Goal: Information Seeking & Learning: Check status

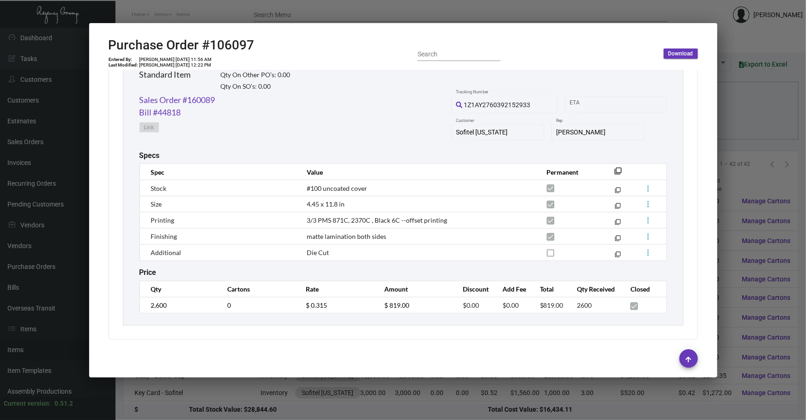
scroll to position [22, 0]
click at [738, 79] on div at bounding box center [403, 210] width 806 height 420
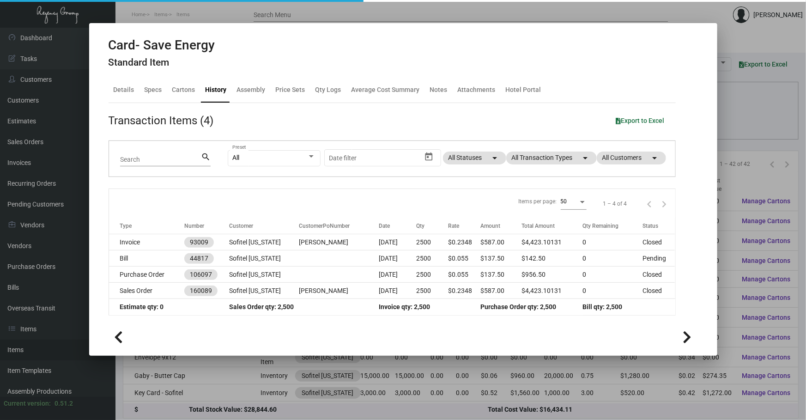
click at [738, 79] on div at bounding box center [403, 210] width 806 height 420
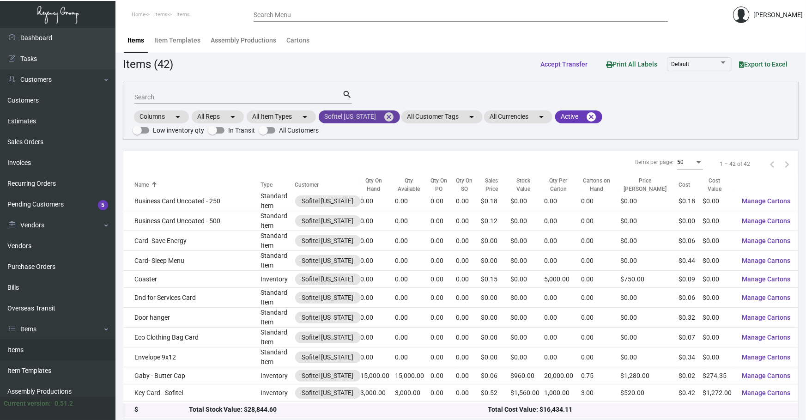
click at [383, 112] on mat-icon "cancel" at bounding box center [388, 116] width 11 height 11
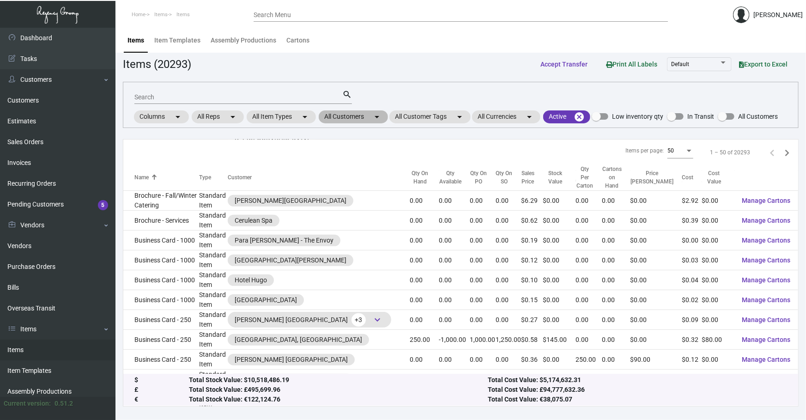
click at [358, 115] on mat-chip "All Customers arrow_drop_down" at bounding box center [353, 116] width 69 height 13
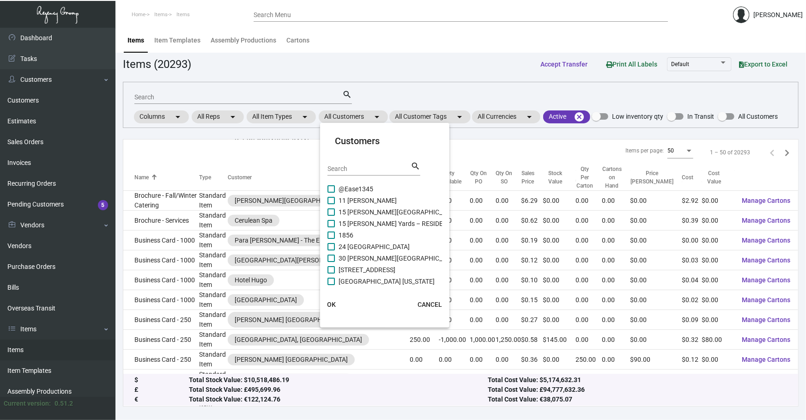
click at [337, 167] on input "Search" at bounding box center [369, 168] width 83 height 7
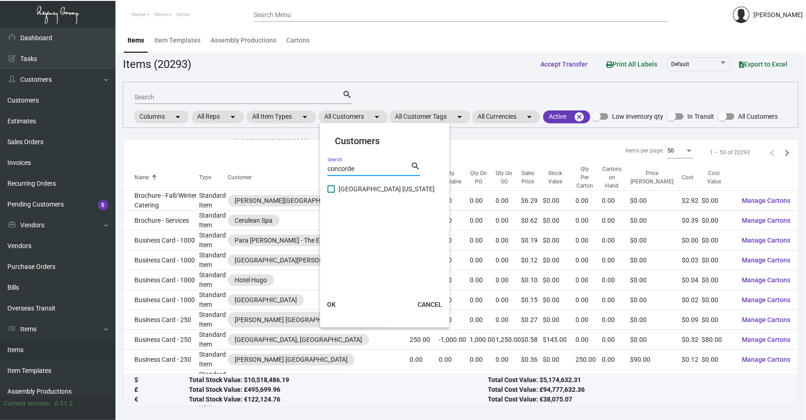
type input "concorde"
click at [359, 189] on span "[GEOGRAPHIC_DATA] [US_STATE]" at bounding box center [387, 188] width 96 height 11
click at [331, 193] on input "[GEOGRAPHIC_DATA] [US_STATE]" at bounding box center [331, 193] width 0 height 0
checkbox input "true"
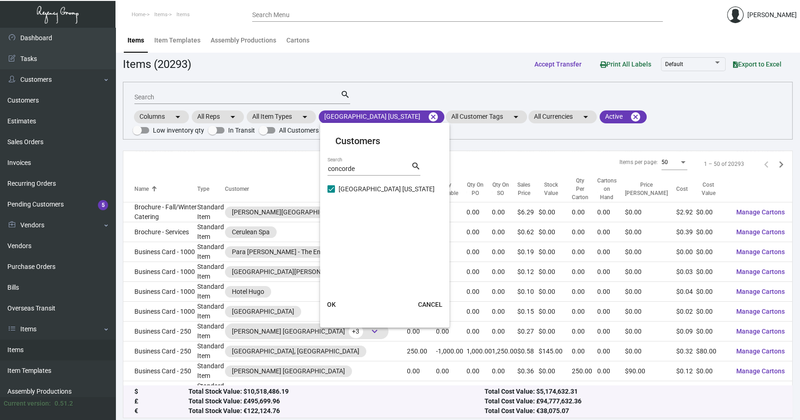
click at [334, 304] on span "OK" at bounding box center [331, 304] width 9 height 7
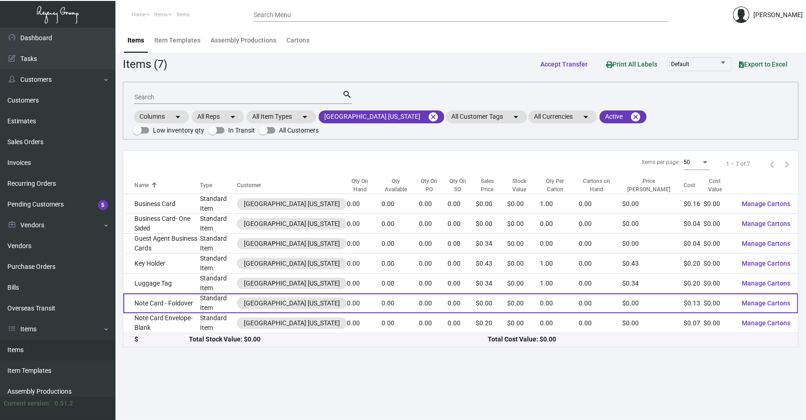
click at [170, 309] on td "Note Card - Foldover" at bounding box center [161, 303] width 77 height 20
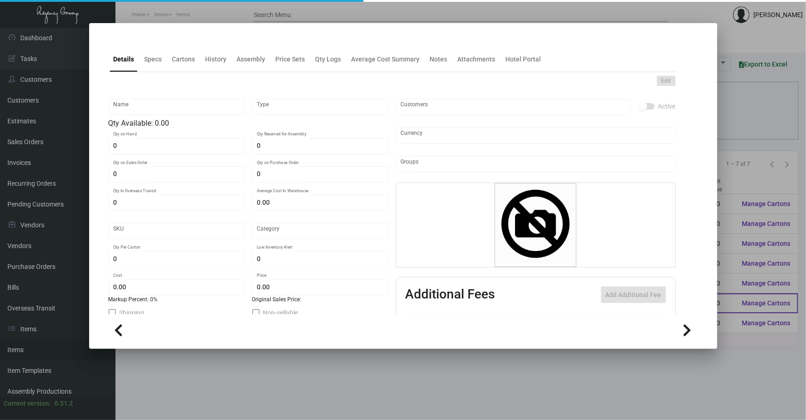
type input "Note Card - Foldover"
type input "Standard Item"
type input "$ 0.00"
type input "526-Card-94"
type input "Standard"
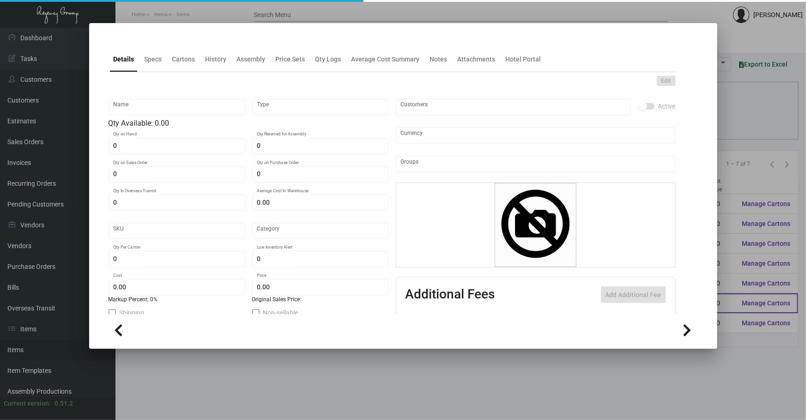
type input "$ 0.132"
type input "$ 0.00"
checkbox input "true"
type input "United States Dollar $"
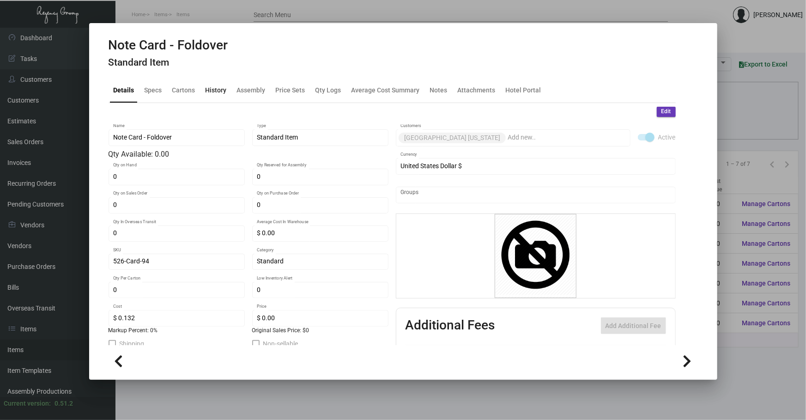
click at [212, 86] on div "History" at bounding box center [216, 90] width 21 height 10
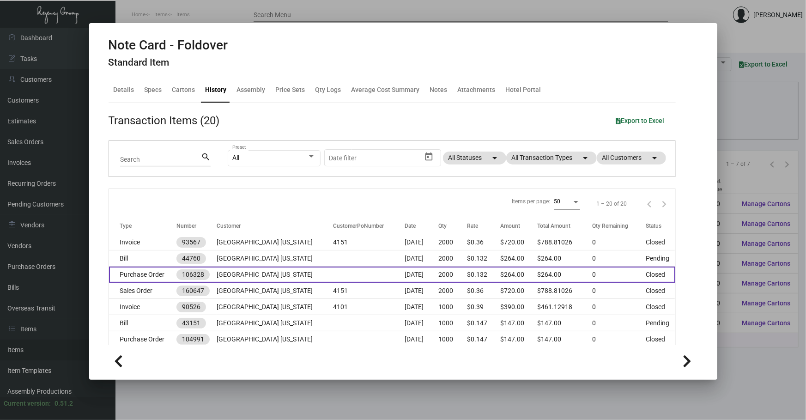
click at [376, 272] on td at bounding box center [369, 275] width 72 height 16
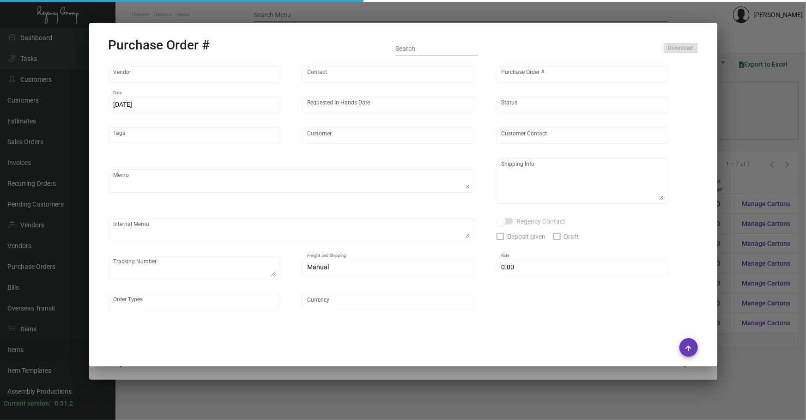
type input "BCT [US_STATE]"
type input "[PERSON_NAME]"
type input "106328"
type input "[DATE]"
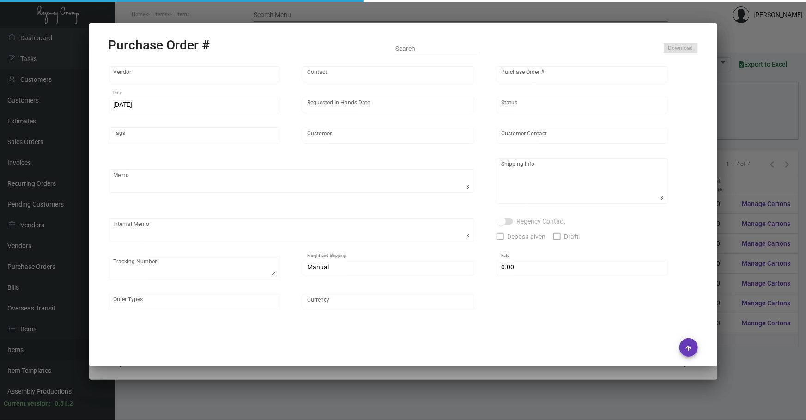
type input "[GEOGRAPHIC_DATA] [US_STATE]"
type input "[GEOGRAPHIC_DATA]"
type textarea "**ANY PRICE DISCREPANCY MUST BE CALLED OUT PRIOR TO PROCEEDING WITH THIS ORDER …"
type textarea "[GEOGRAPHIC_DATA] [US_STATE] - [GEOGRAPHIC_DATA] [STREET_ADDRESS][US_STATE]"
type input "$ 0.00"
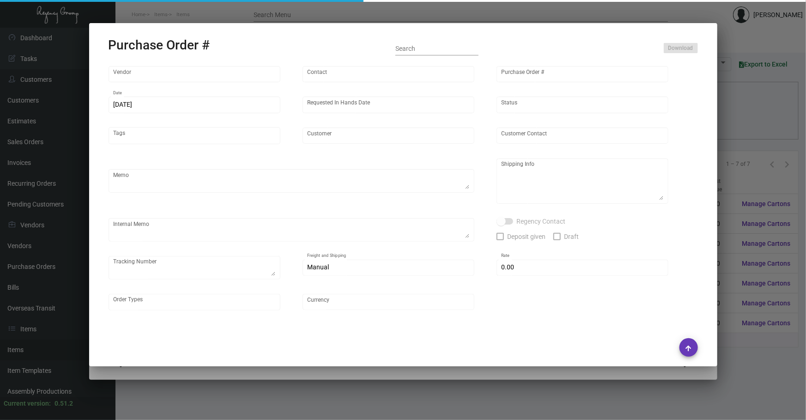
type input "United States Dollar $"
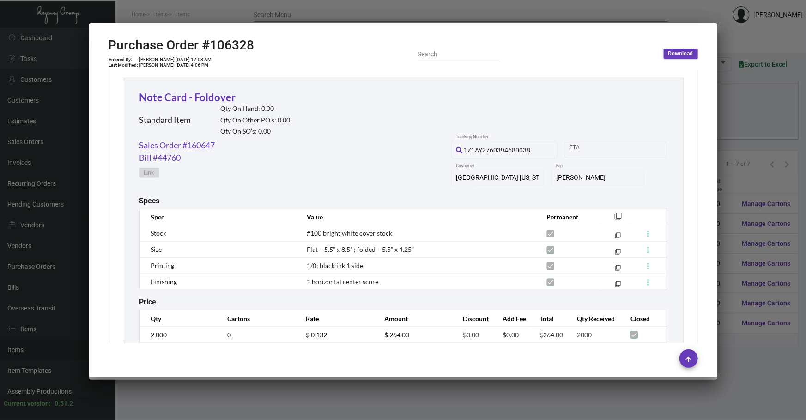
scroll to position [454, 0]
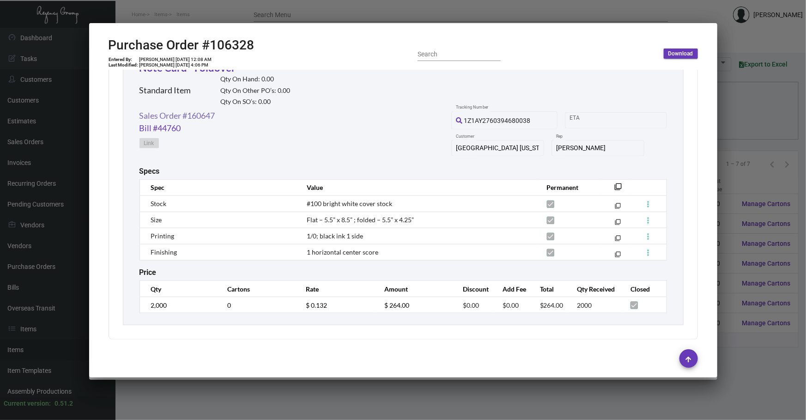
click at [195, 116] on link "Sales Order #160647" at bounding box center [178, 115] width 76 height 12
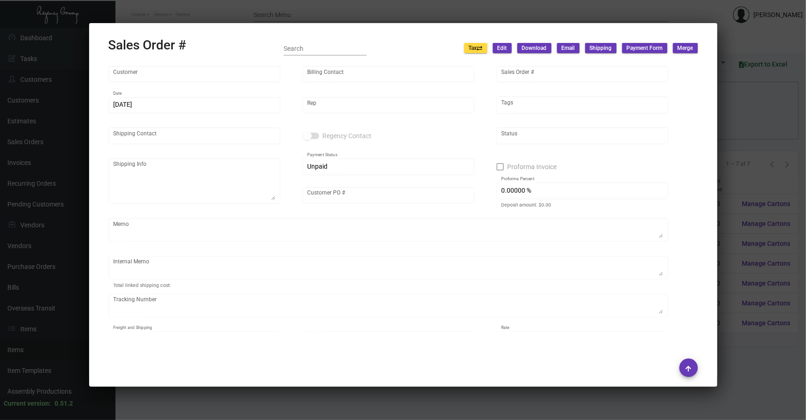
type input "[GEOGRAPHIC_DATA] [US_STATE]"
type input "[PERSON_NAME] Africa"
type input "160647"
type input "[DATE]"
type input "[PERSON_NAME]"
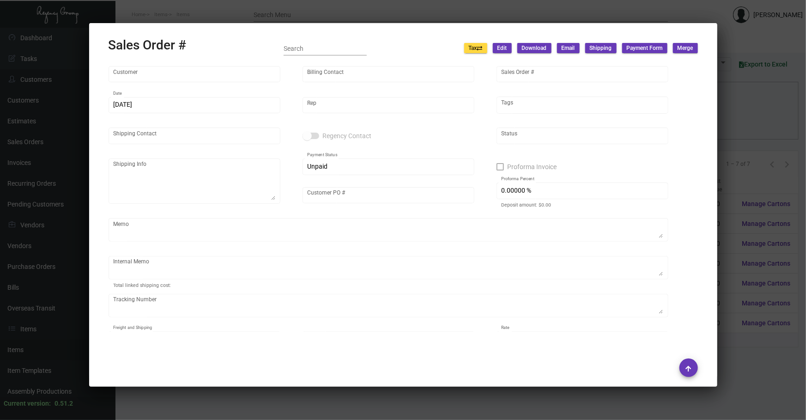
type input "[GEOGRAPHIC_DATA]"
type textarea "[GEOGRAPHIC_DATA] [US_STATE] - [GEOGRAPHIC_DATA] [STREET_ADDRESS][US_STATE]"
type input "4151"
type textarea "[DATE] Shipped from [GEOGRAPHIC_DATA] by UPS Ground Cost $12.26"
type input "United States Dollar $"
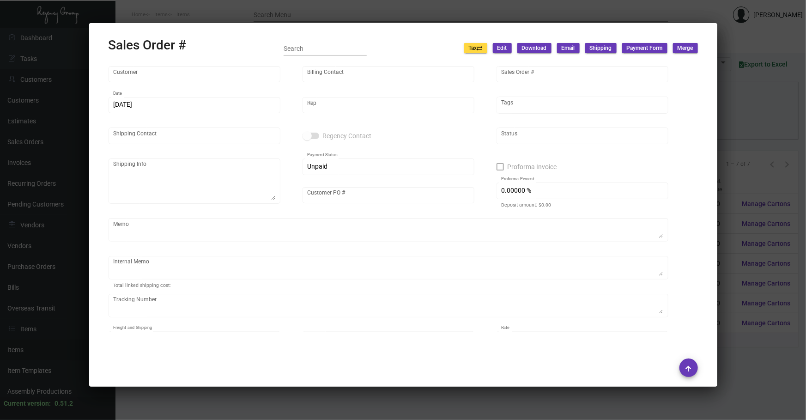
type input "$ 4.51"
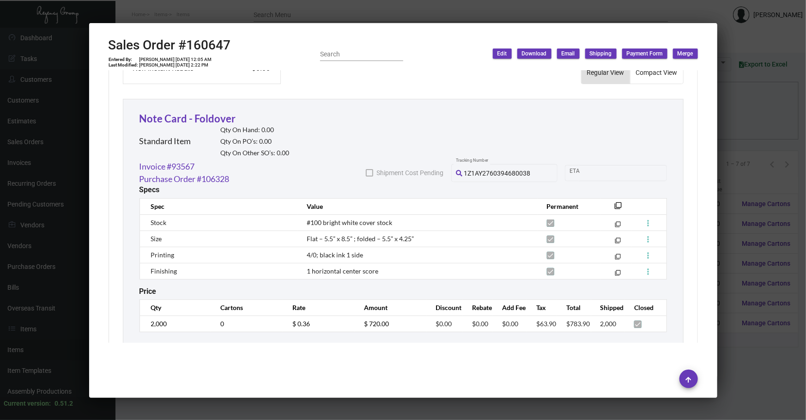
scroll to position [476, 0]
click at [615, 204] on mat-icon "filter_none" at bounding box center [618, 207] width 7 height 7
click at [237, 403] on div at bounding box center [403, 210] width 806 height 420
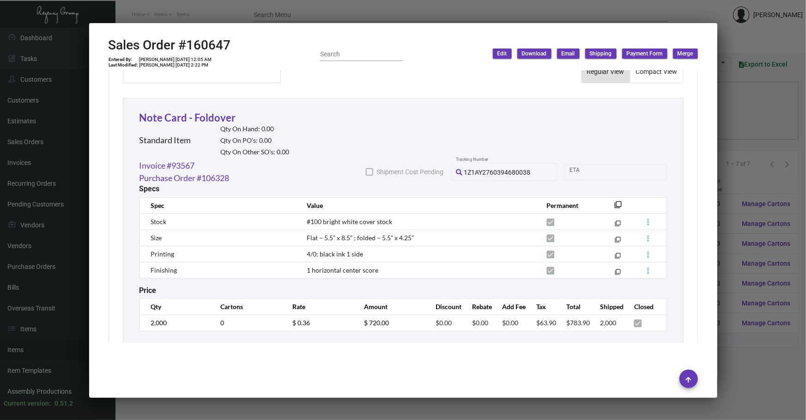
click at [237, 403] on div at bounding box center [403, 210] width 806 height 420
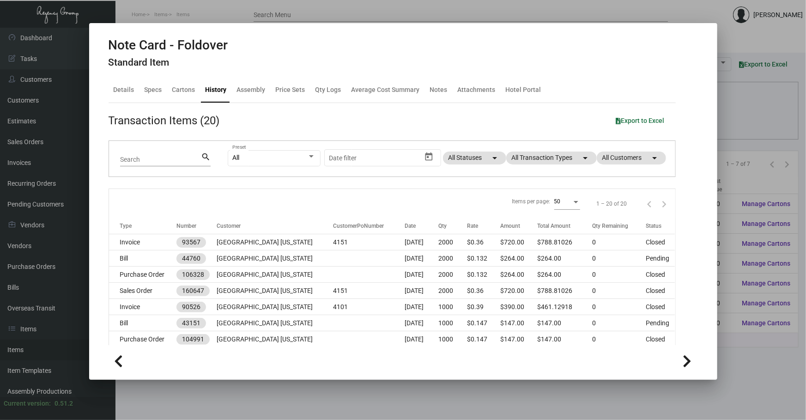
click at [746, 130] on div at bounding box center [403, 210] width 806 height 420
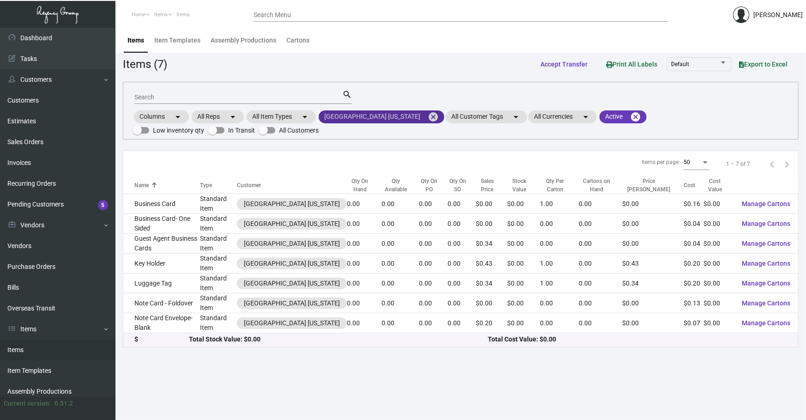
click at [428, 118] on mat-icon "cancel" at bounding box center [433, 116] width 11 height 11
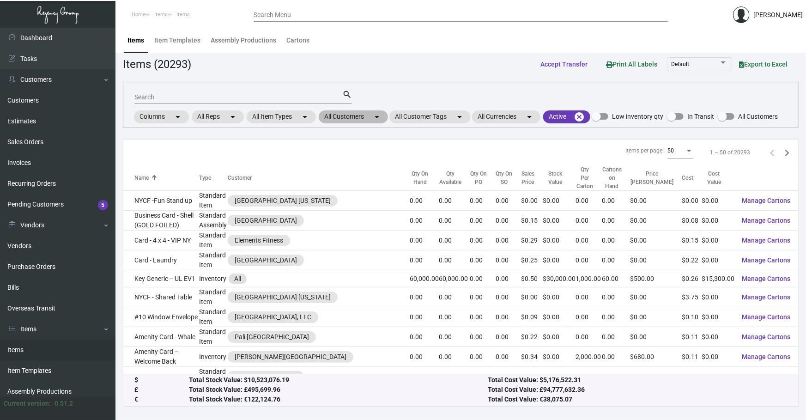
click at [366, 117] on mat-chip "All Customers arrow_drop_down" at bounding box center [353, 116] width 69 height 13
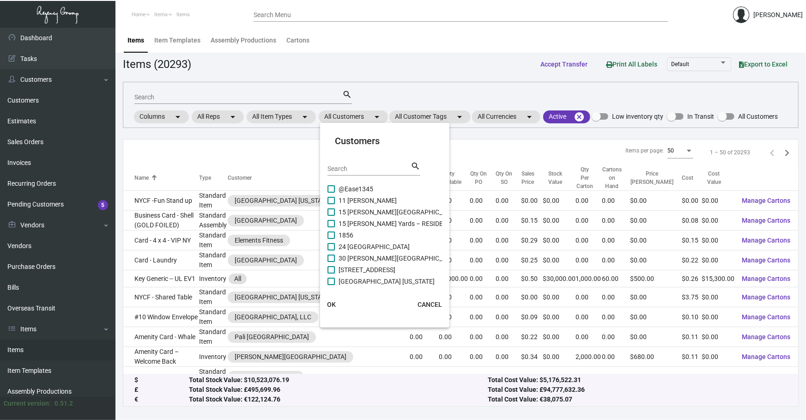
click at [385, 172] on div "Search" at bounding box center [369, 168] width 83 height 14
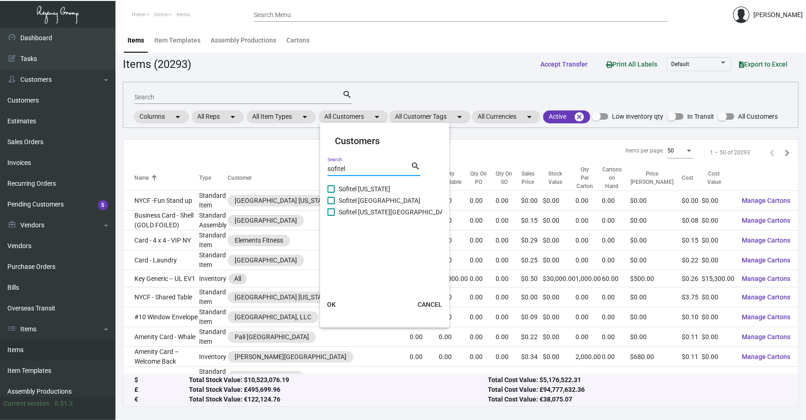
type input "sofitel"
click at [366, 191] on span "Sofitel [US_STATE]" at bounding box center [365, 188] width 52 height 11
click at [331, 193] on input "Sofitel [US_STATE]" at bounding box center [331, 193] width 0 height 0
checkbox input "true"
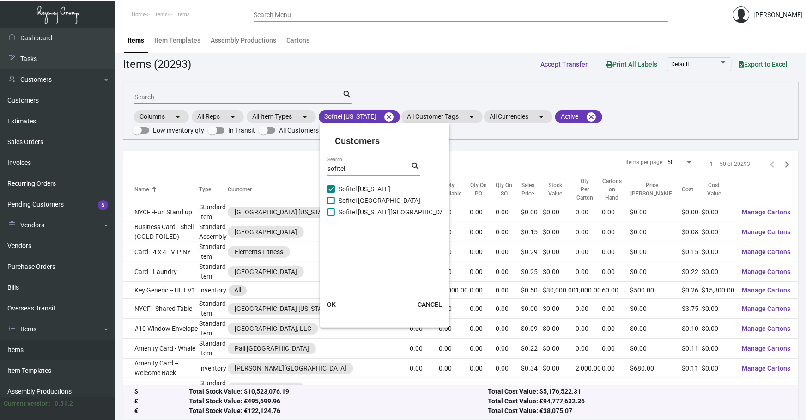
click at [336, 305] on button "OK" at bounding box center [331, 304] width 30 height 17
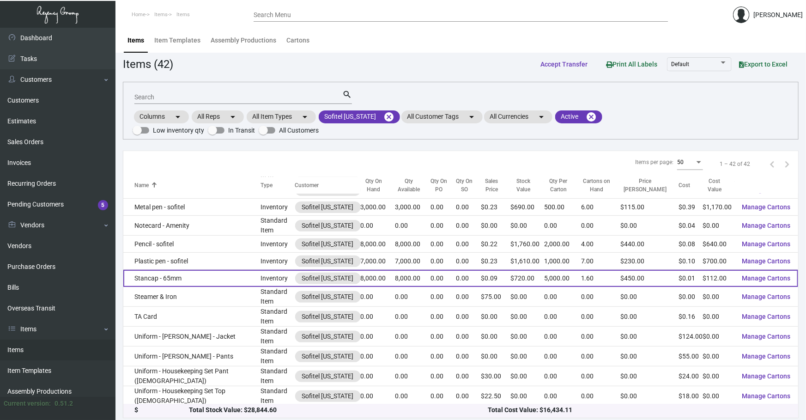
scroll to position [531, 0]
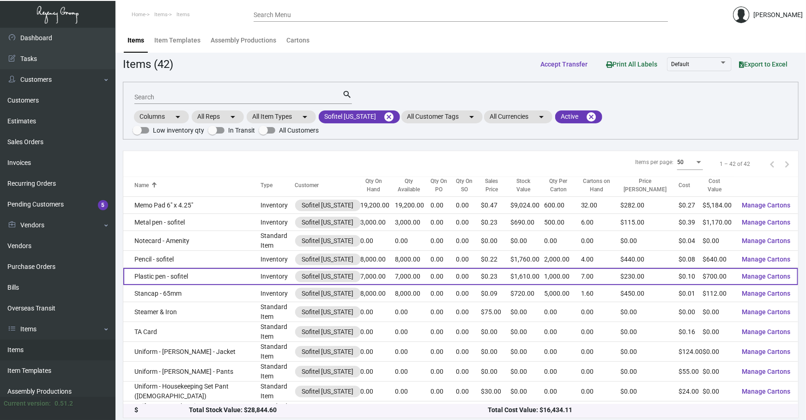
click at [231, 268] on td "Plastic pen - sofitel" at bounding box center [191, 276] width 137 height 17
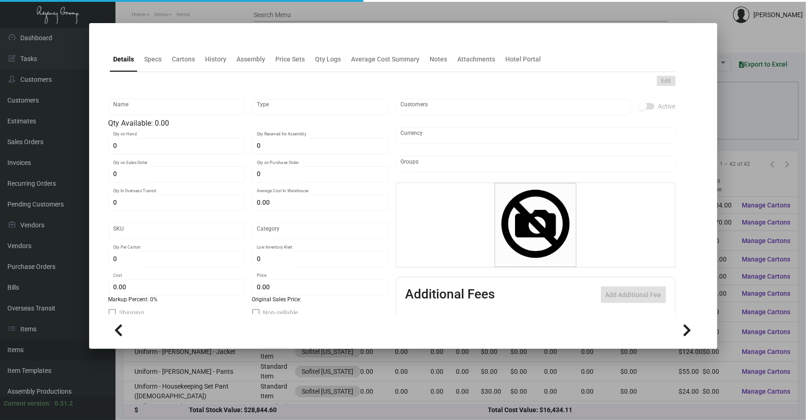
type input "Plastic pen - sofitel"
type input "Inventory"
type input "7,000"
type input "$ 0.00"
type input "Overseas"
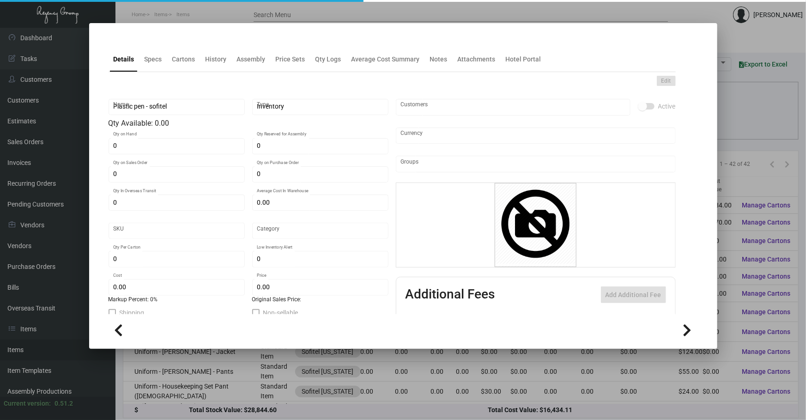
type input "1,000"
type input "$ 0.10"
type input "$ 0.23"
checkbox input "true"
type input "United States Dollar $"
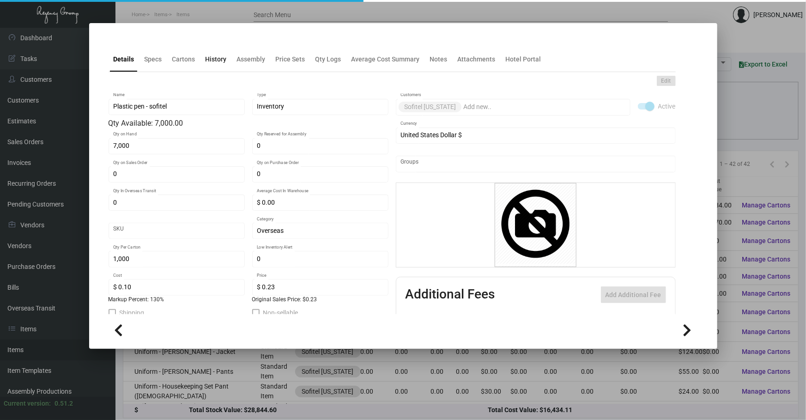
click at [214, 65] on div "History" at bounding box center [216, 59] width 29 height 22
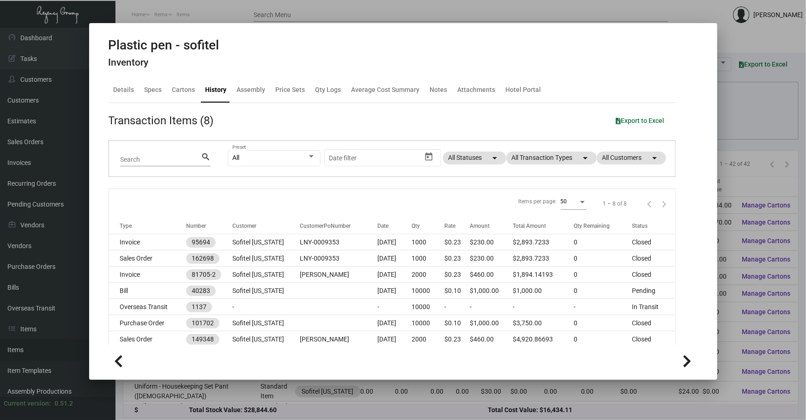
click at [541, 147] on div "All Preset Start date – Date filter All Statuses arrow_drop_down All Transactio…" at bounding box center [446, 159] width 437 height 36
click at [554, 161] on mat-chip "All Transaction Types arrow_drop_down" at bounding box center [551, 158] width 91 height 13
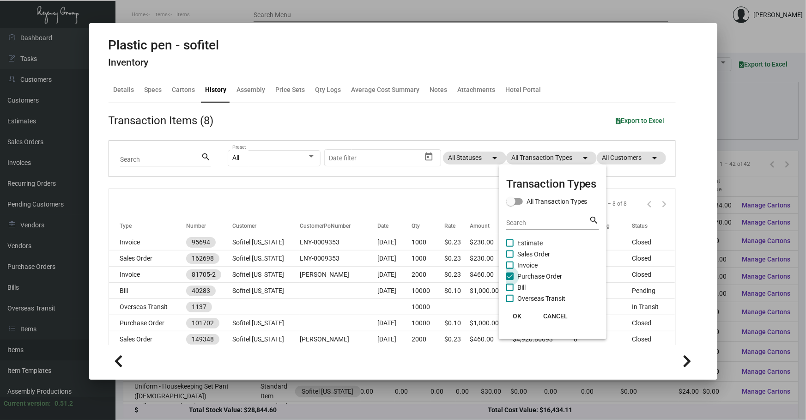
click at [556, 273] on span "Purchase Order" at bounding box center [539, 276] width 45 height 11
click at [510, 280] on input "Purchase Order" at bounding box center [510, 280] width 0 height 0
click at [556, 273] on span "Purchase Order" at bounding box center [539, 276] width 45 height 11
click at [510, 280] on input "Purchase Order" at bounding box center [510, 280] width 0 height 0
checkbox input "true"
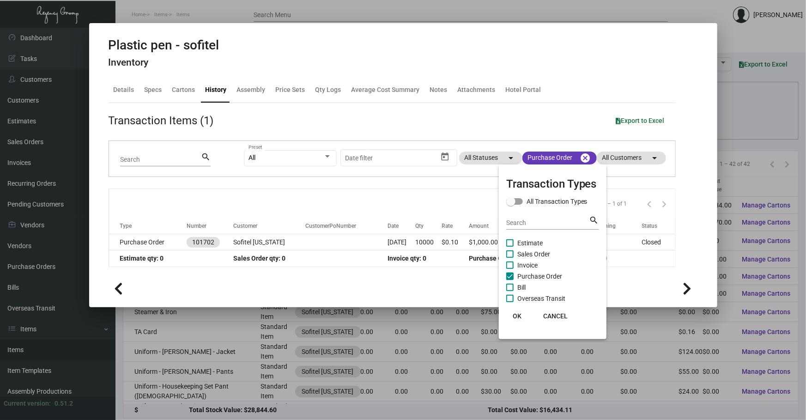
drag, startPoint x: 135, startPoint y: 204, endPoint x: 141, endPoint y: 212, distance: 10.0
click at [135, 204] on div at bounding box center [403, 210] width 806 height 420
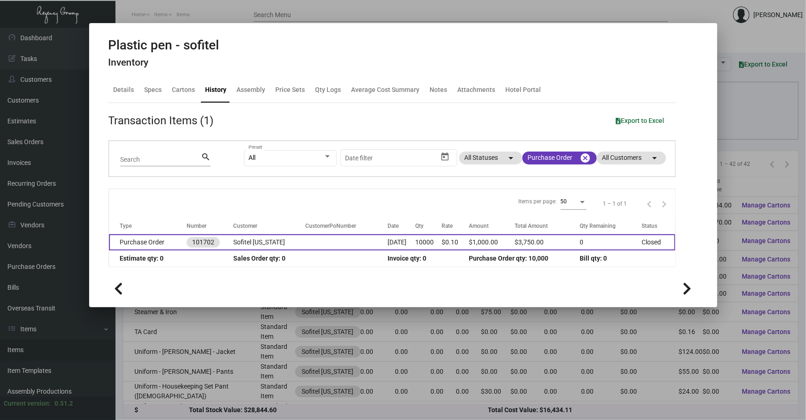
click at [350, 243] on td at bounding box center [346, 242] width 83 height 16
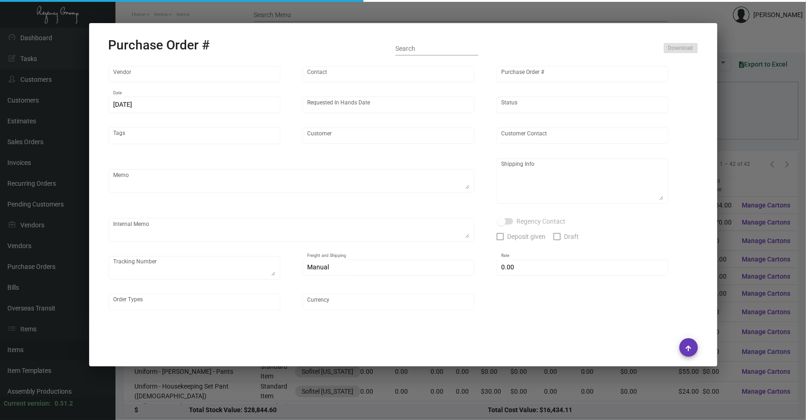
type input "Prostar - Pens"
type input "[PERSON_NAME]"
type input "101702"
type input "[DATE]"
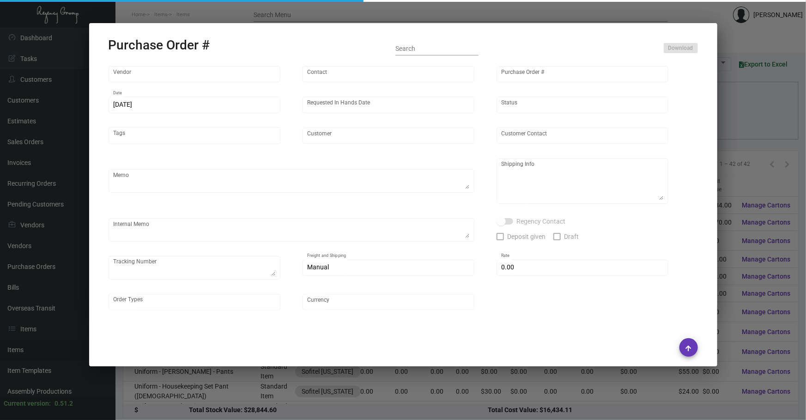
type input "Sofitel [US_STATE]"
type textarea "Boat to [GEOGRAPHIC_DATA]"
type textarea "Regency Group NJ - [PERSON_NAME] [STREET_ADDRESS]"
checkbox input "true"
type input "$ 0.00"
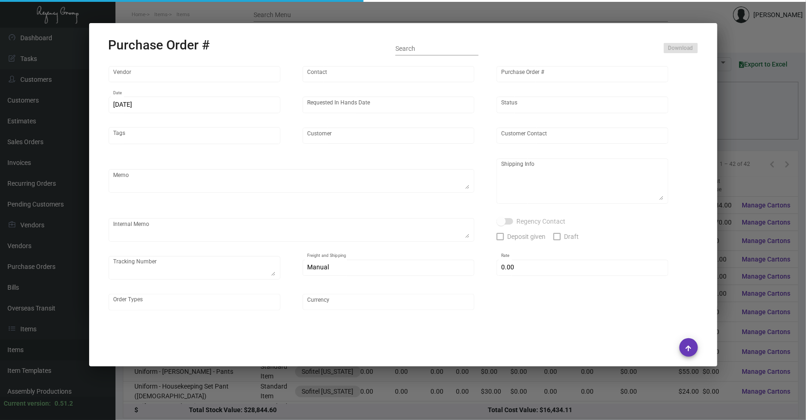
type input "United States Dollar $"
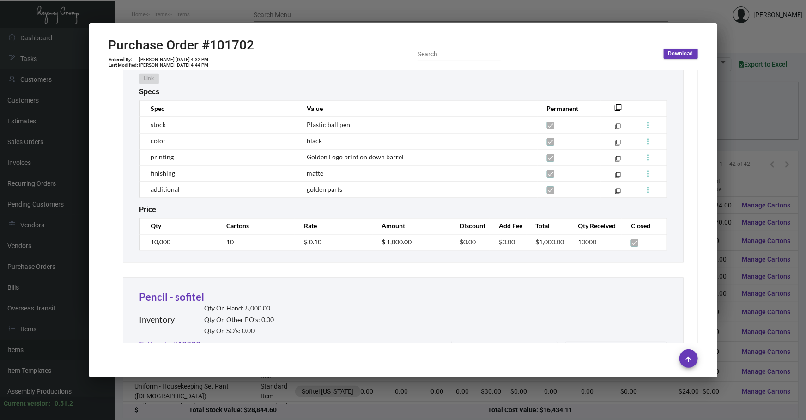
scroll to position [890, 0]
click at [740, 143] on div at bounding box center [403, 210] width 806 height 420
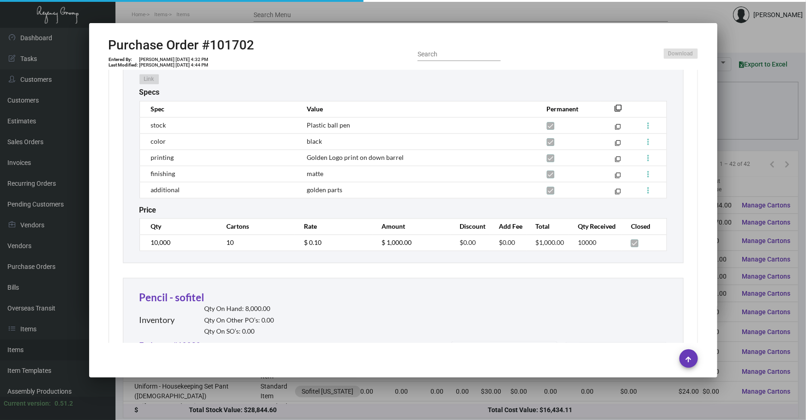
click at [740, 143] on div at bounding box center [403, 210] width 806 height 420
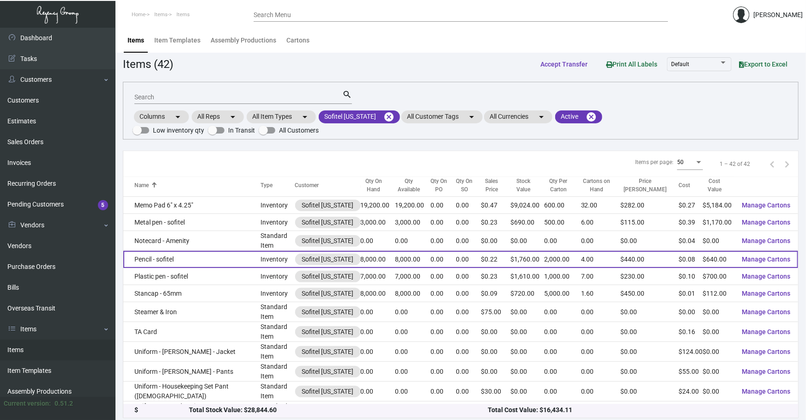
click at [188, 251] on td "Pencil - sofitel" at bounding box center [191, 259] width 137 height 17
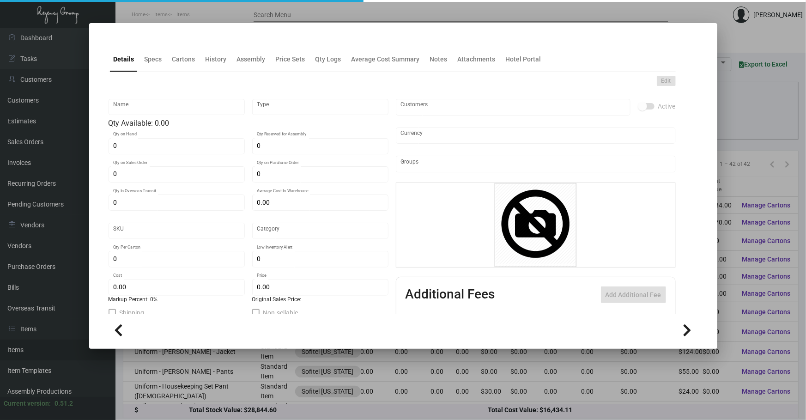
type input "Pencil - sofitel"
type input "Inventory"
type input "8,000"
type input "$ 0.00"
type input "Overseas"
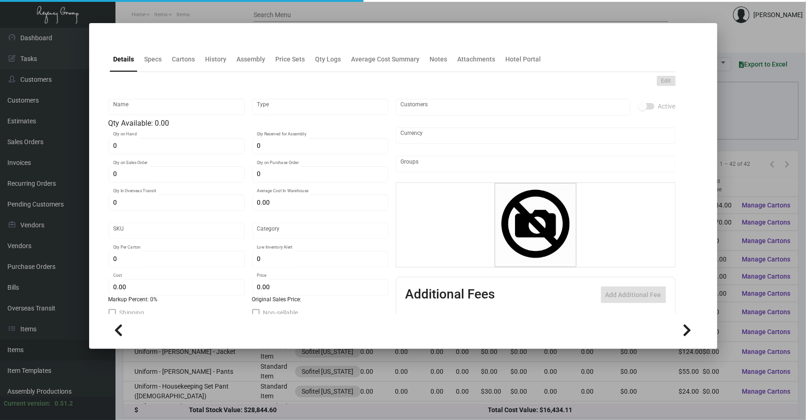
type input "2,000"
type input "$ 0.08"
type input "$ 0.22"
checkbox input "true"
type input "United States Dollar $"
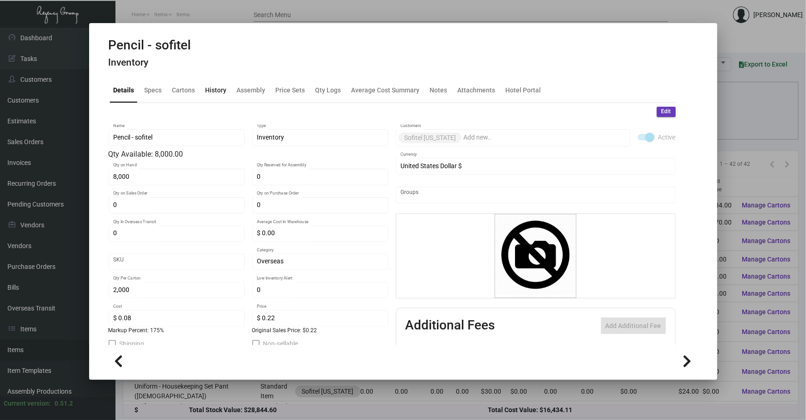
click at [210, 85] on div "History" at bounding box center [216, 90] width 21 height 10
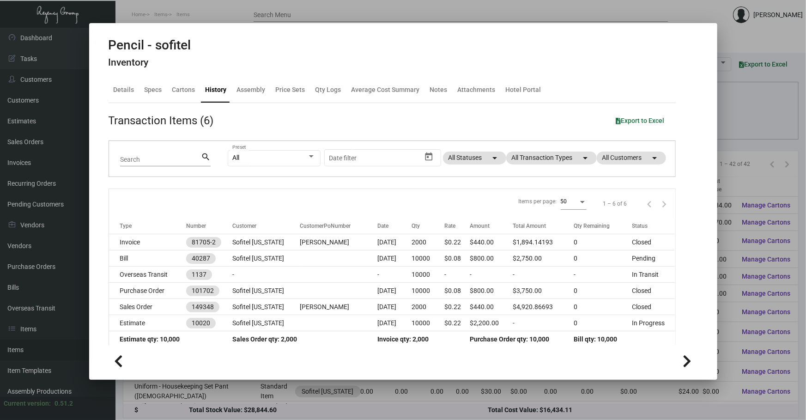
drag, startPoint x: 741, startPoint y: 95, endPoint x: 710, endPoint y: 82, distance: 33.1
click at [740, 95] on div at bounding box center [403, 210] width 806 height 420
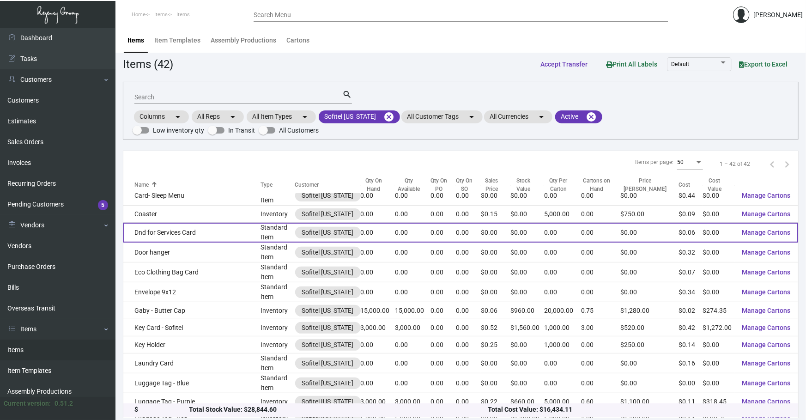
scroll to position [307, 0]
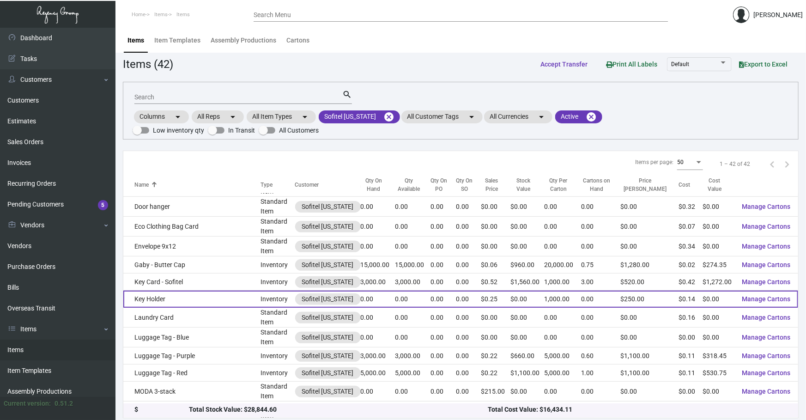
click at [216, 291] on td "Key Holder" at bounding box center [191, 299] width 137 height 17
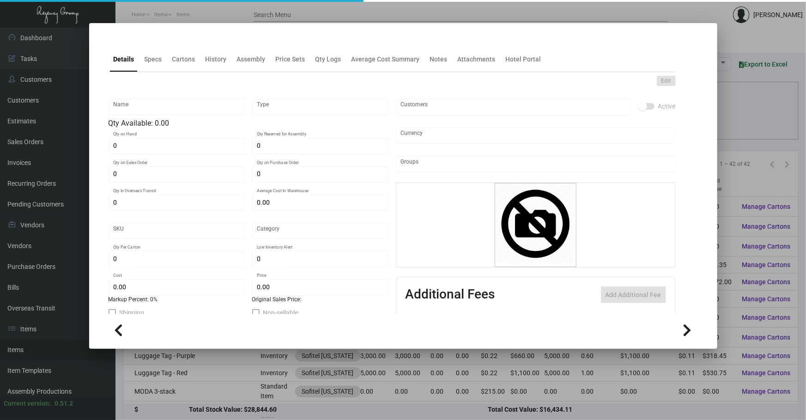
type input "Key Holder"
type input "Inventory"
type input "$ 0.13743"
type input "Standard"
type input "1,000"
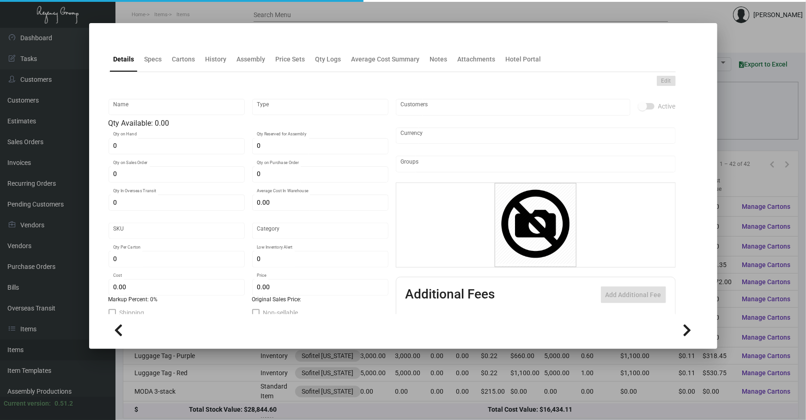
type input "$ 0.13782"
type input "$ 0.25"
checkbox input "true"
type input "United States Dollar $"
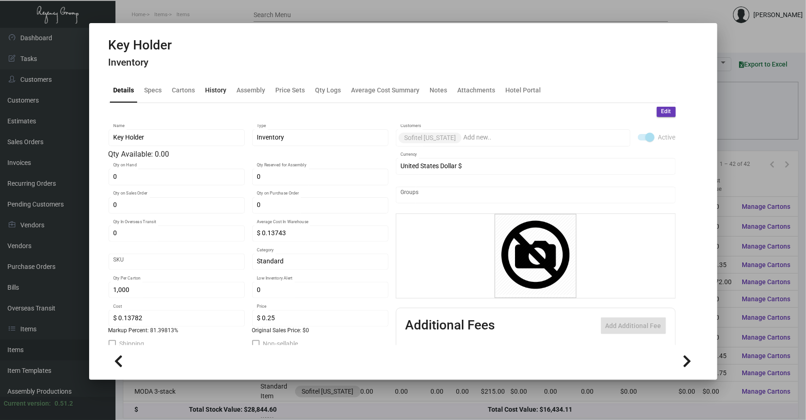
click at [214, 79] on div "History" at bounding box center [216, 90] width 29 height 22
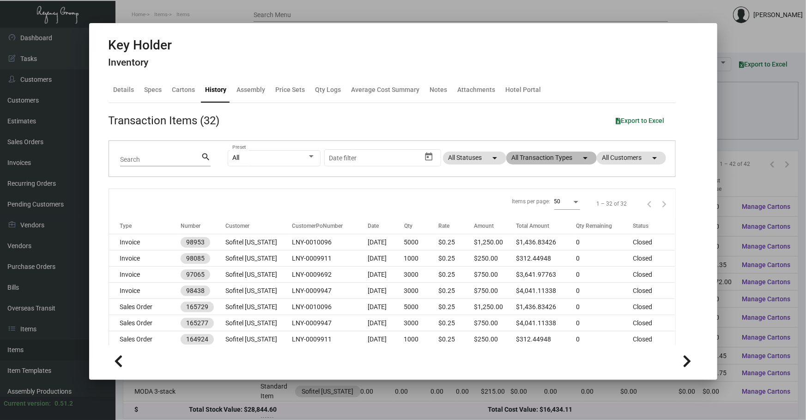
click at [533, 157] on mat-chip "All Transaction Types arrow_drop_down" at bounding box center [551, 158] width 91 height 13
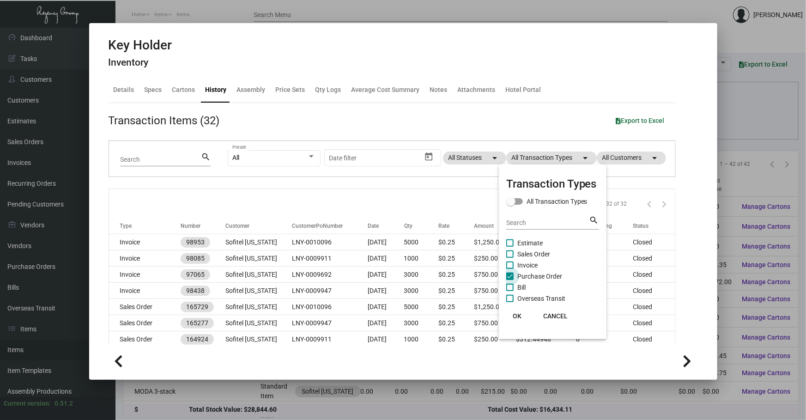
click at [522, 276] on span "Purchase Order" at bounding box center [539, 276] width 45 height 11
click at [510, 280] on input "Purchase Order" at bounding box center [510, 280] width 0 height 0
click at [522, 276] on span "Purchase Order" at bounding box center [539, 276] width 45 height 11
click at [510, 280] on input "Purchase Order" at bounding box center [510, 280] width 0 height 0
checkbox input "true"
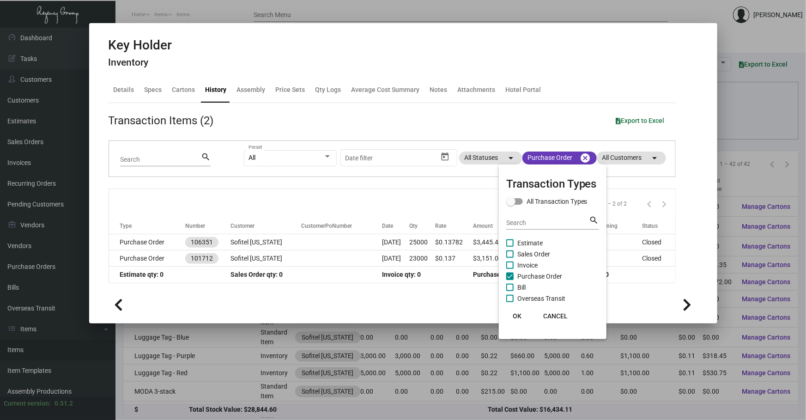
click at [370, 244] on div at bounding box center [403, 210] width 806 height 420
click at [382, 244] on td "[DATE]" at bounding box center [395, 242] width 27 height 16
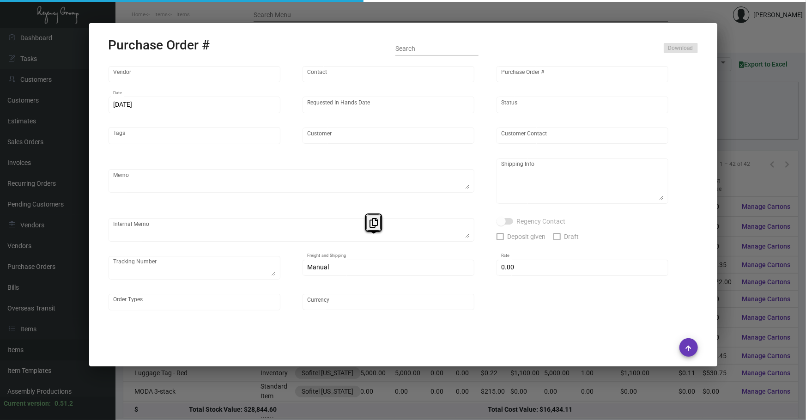
type input "Team Concept"
type input "[PERSON_NAME]"
type input "106351"
type input "[DATE]"
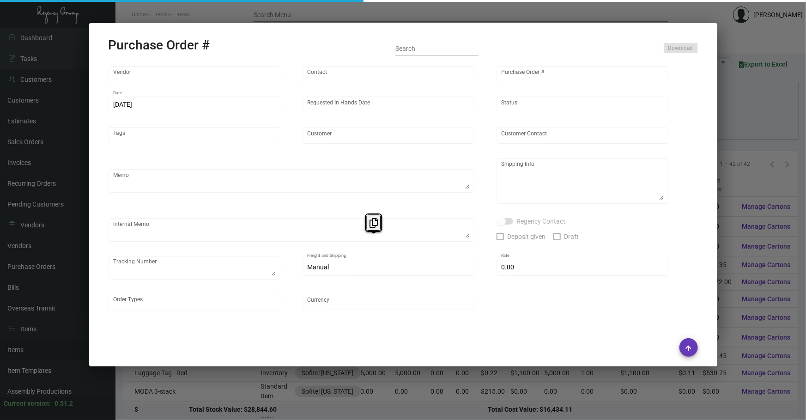
type input "Sofitel [US_STATE]"
type textarea "PLEASE SEND PDF PROOFS TO OUR ART TEAM ; [EMAIL_ADDRESS][DOMAIN_NAME] WITH ME I…"
type textarea "Split Shipping - See below: 5K DIRECT TO HOTEL: [GEOGRAPHIC_DATA][US_STATE] - […"
type textarea "7.18 - Proofs sent over; APPROVED. // Art informed me that the Vendor changed t…"
type input "$ 0.00"
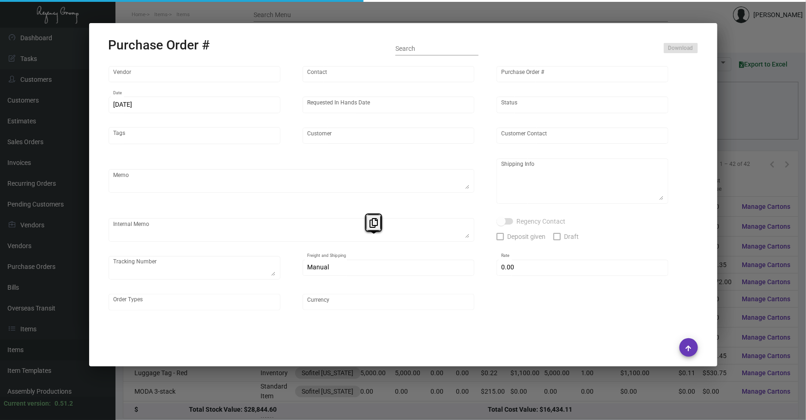
type input "United States Dollar $"
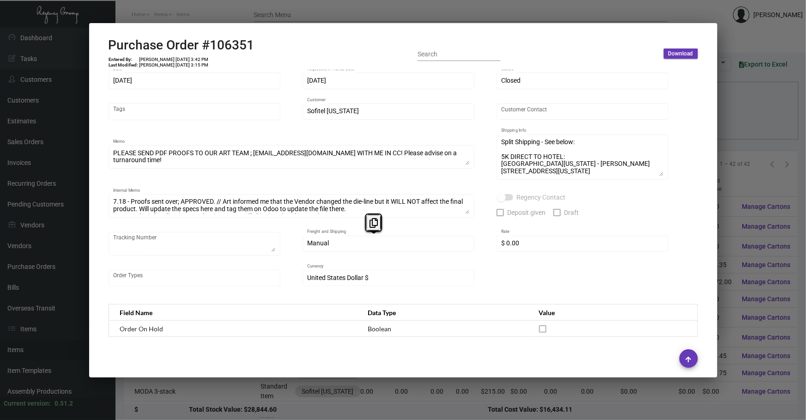
scroll to position [97, 0]
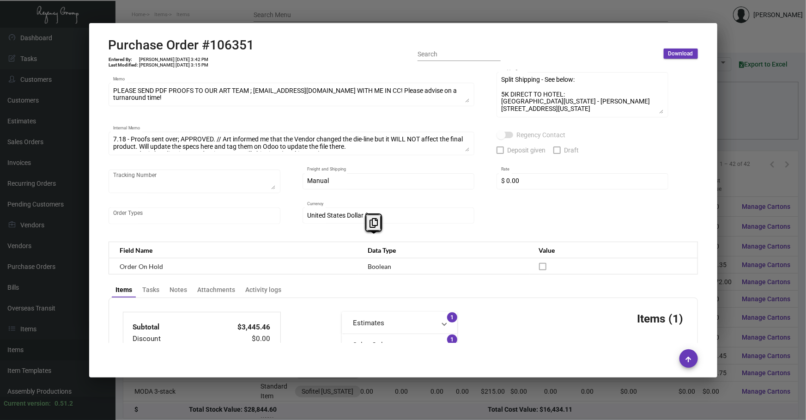
click at [745, 101] on div at bounding box center [403, 210] width 806 height 420
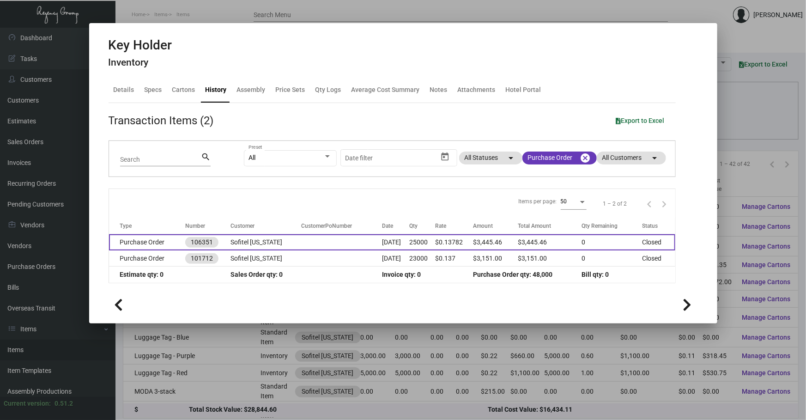
click at [382, 242] on td "[DATE]" at bounding box center [395, 242] width 27 height 16
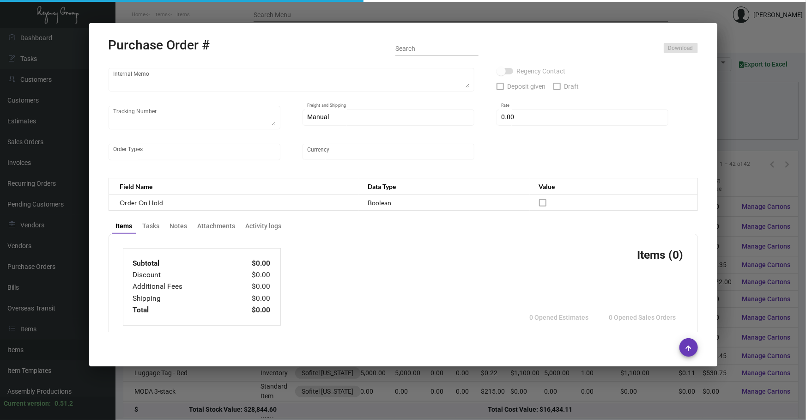
scroll to position [162, 0]
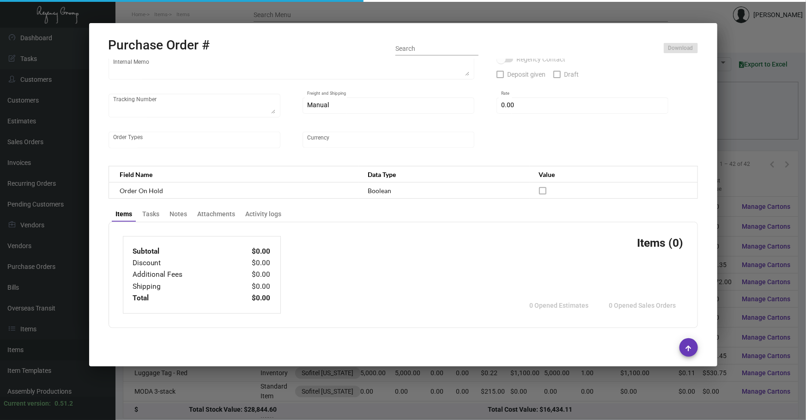
type input "Team Concept"
type input "[PERSON_NAME]"
type input "106351"
type input "[DATE]"
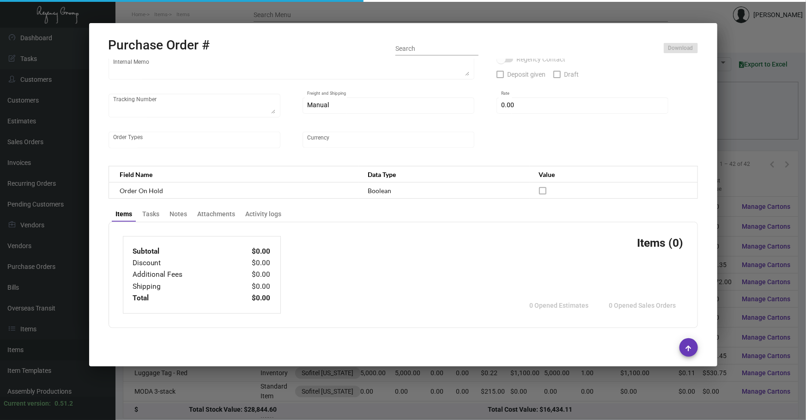
type input "Sofitel [US_STATE]"
type textarea "PLEASE SEND PDF PROOFS TO OUR ART TEAM ; [EMAIL_ADDRESS][DOMAIN_NAME] WITH ME I…"
type textarea "Split Shipping - See below: 5K DIRECT TO HOTEL: [GEOGRAPHIC_DATA][US_STATE] - […"
type textarea "7.18 - Proofs sent over; APPROVED. // Art informed me that the Vendor changed t…"
type input "$ 0.00"
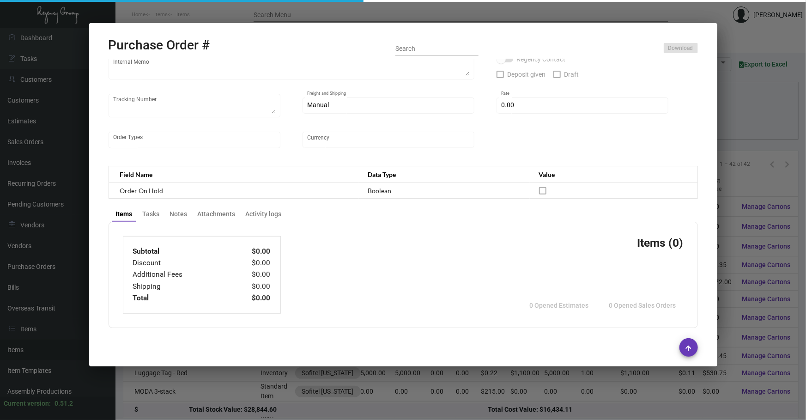
type input "United States Dollar $"
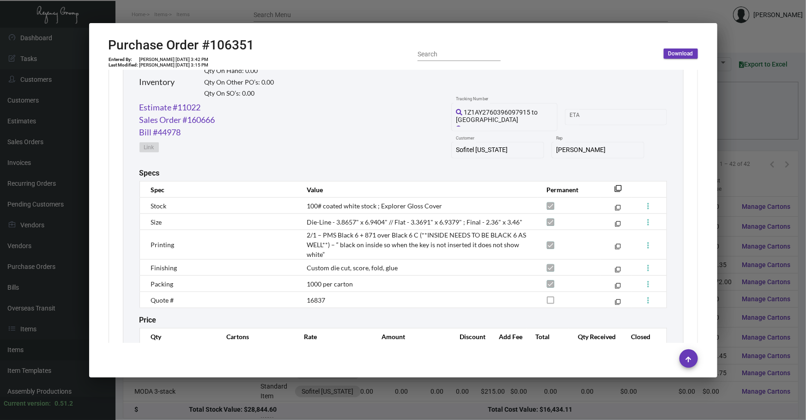
scroll to position [470, 0]
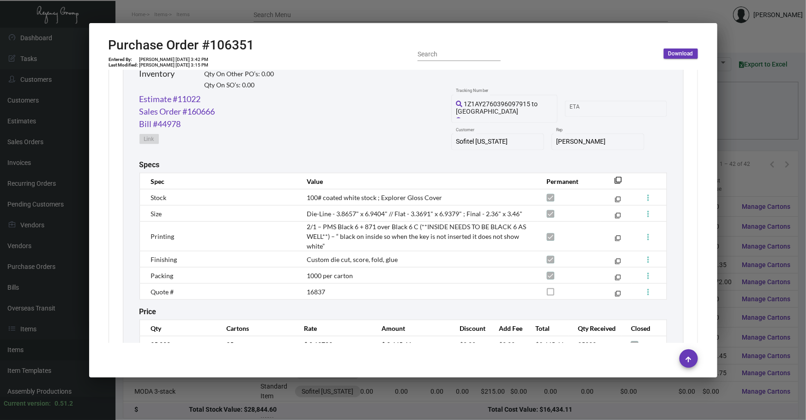
click at [739, 106] on div at bounding box center [403, 210] width 806 height 420
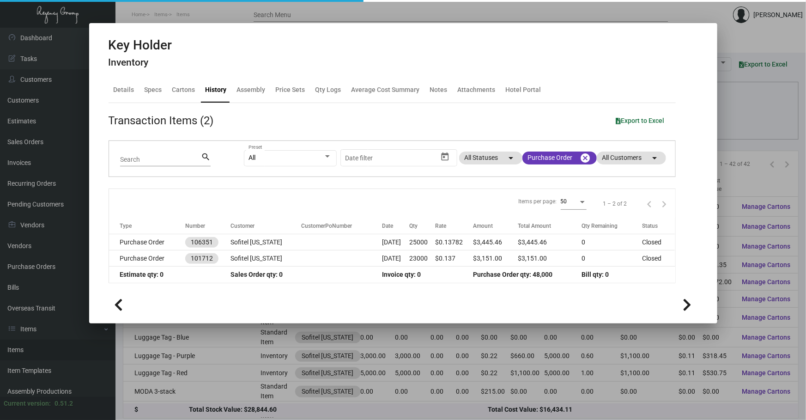
click at [192, 353] on div at bounding box center [403, 210] width 806 height 420
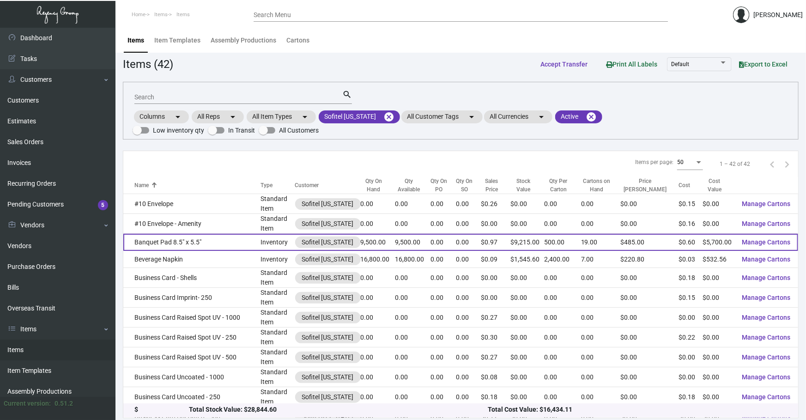
click at [203, 234] on td "Banquet Pad 8.5" x 5.5"" at bounding box center [191, 242] width 137 height 17
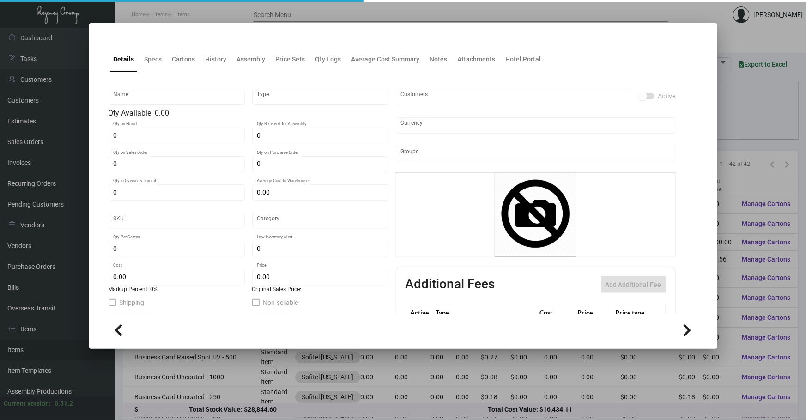
type input "Banquet Pad 8.5" x 5.5""
type input "Inventory"
type input "9,500"
type input "$ 0.60"
type input "Standard"
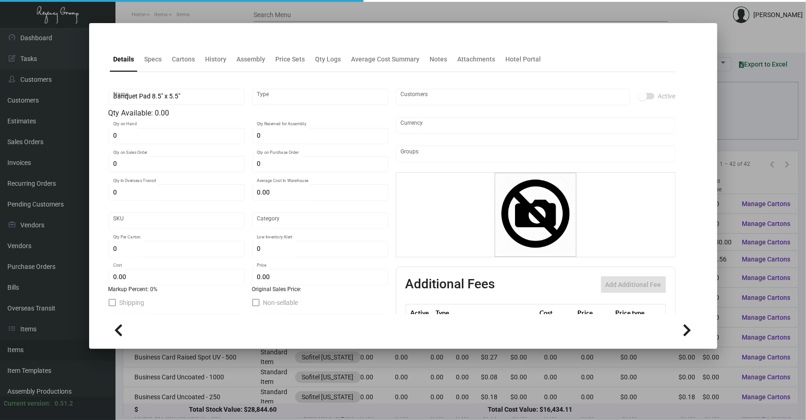
type input "500"
type input "$ 0.60"
type input "$ 0.97"
checkbox input "true"
type input "United States Dollar $"
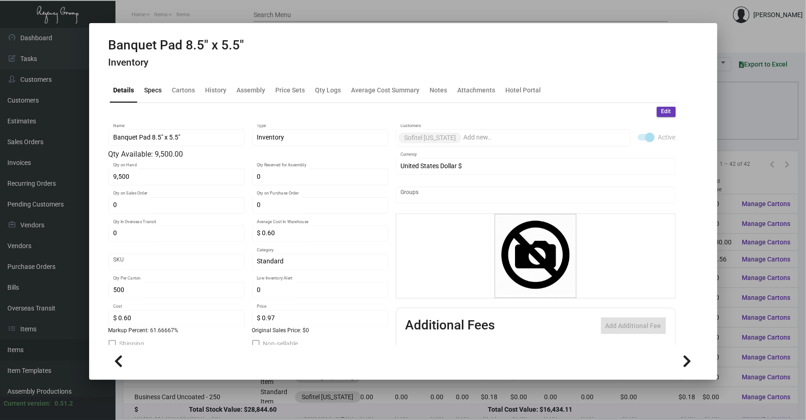
click at [153, 79] on div "Specs" at bounding box center [153, 90] width 25 height 22
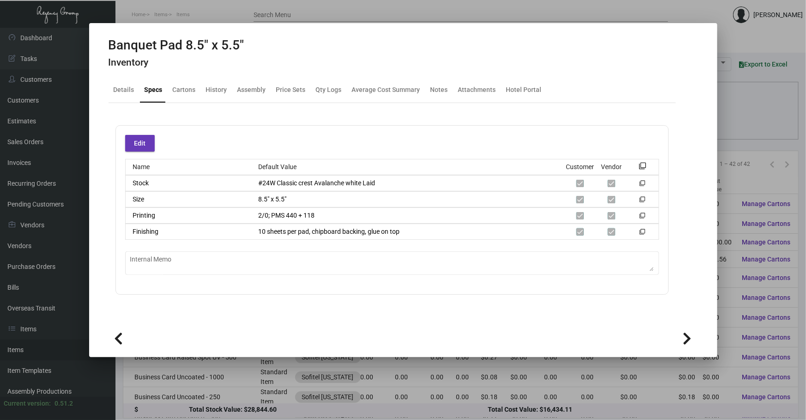
click at [748, 97] on div at bounding box center [403, 210] width 806 height 420
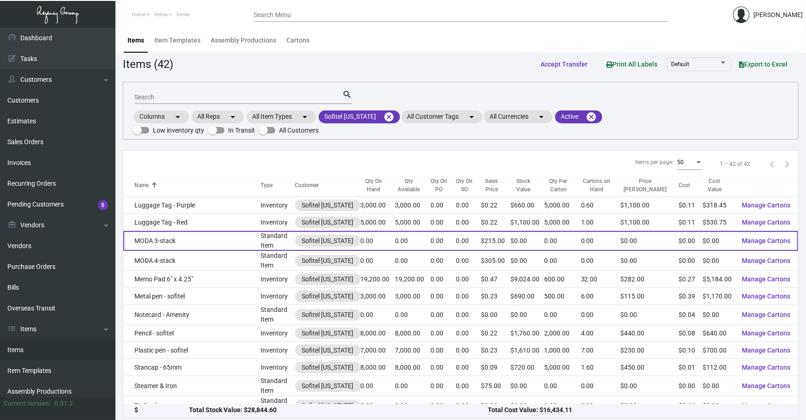
scroll to position [462, 0]
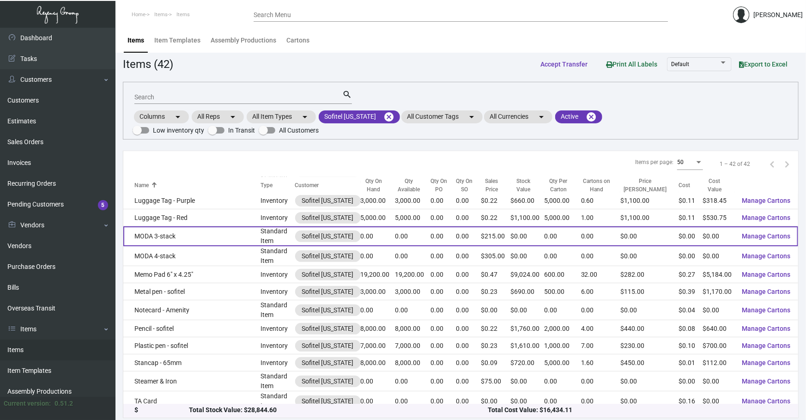
click at [216, 266] on td "Memo Pad 6" x 4.25"" at bounding box center [191, 274] width 137 height 17
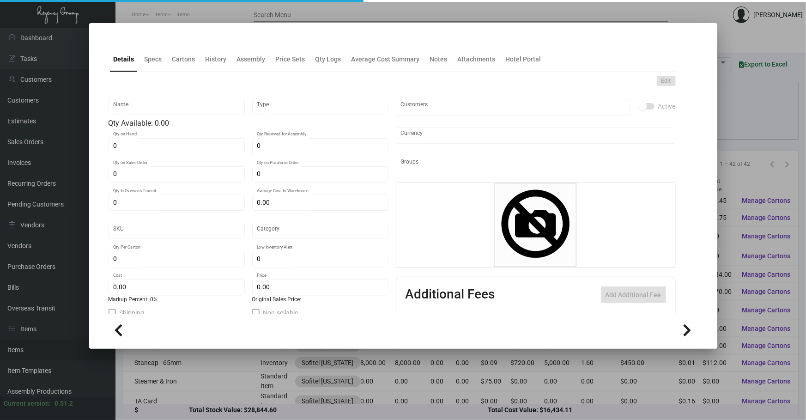
type input "Memo Pad 6" x 4.25""
type input "Inventory"
type input "19,200"
type input "$ 0.27"
type input "Standard"
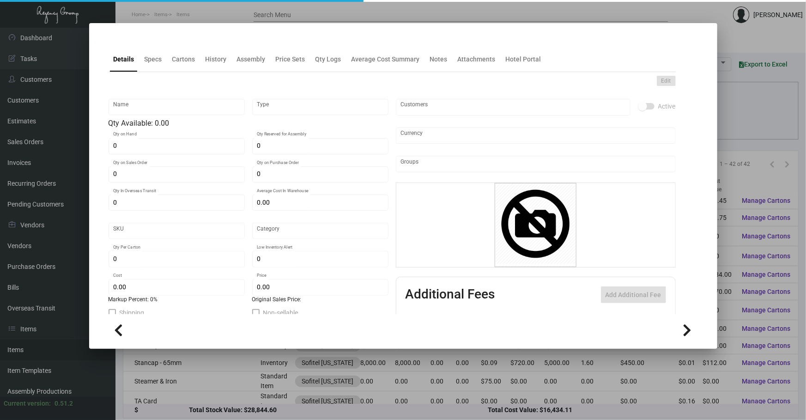
type input "600"
type input "$ 0.27"
type input "$ 0.47"
checkbox input "true"
type input "United States Dollar $"
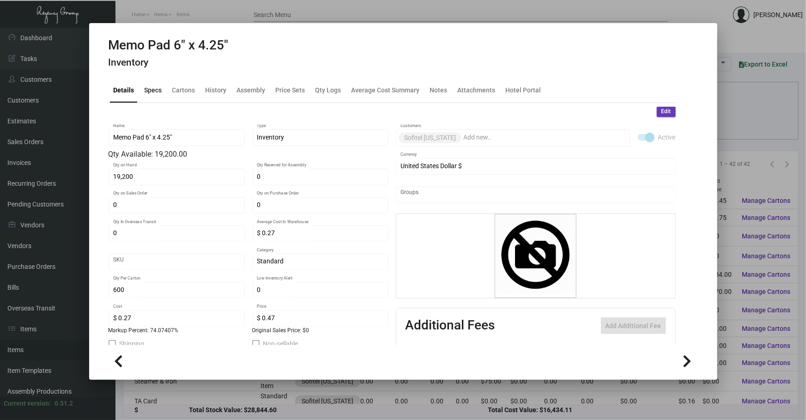
click at [160, 91] on div "Specs" at bounding box center [154, 90] width 18 height 10
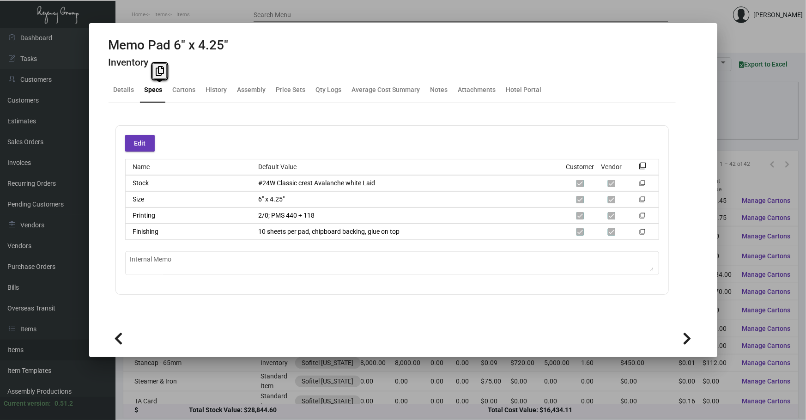
click at [729, 98] on div at bounding box center [403, 210] width 806 height 420
click at [730, 98] on div "Search search Columns arrow_drop_down All Reps arrow_drop_down All Item Types a…" at bounding box center [461, 111] width 676 height 58
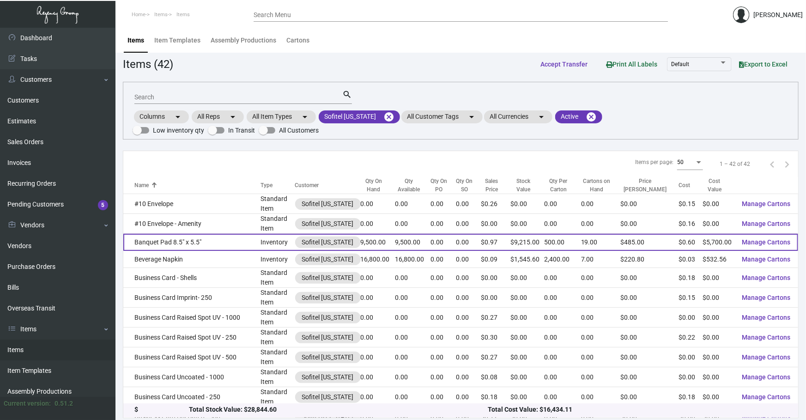
click at [184, 234] on td "Banquet Pad 8.5" x 5.5"" at bounding box center [191, 242] width 137 height 17
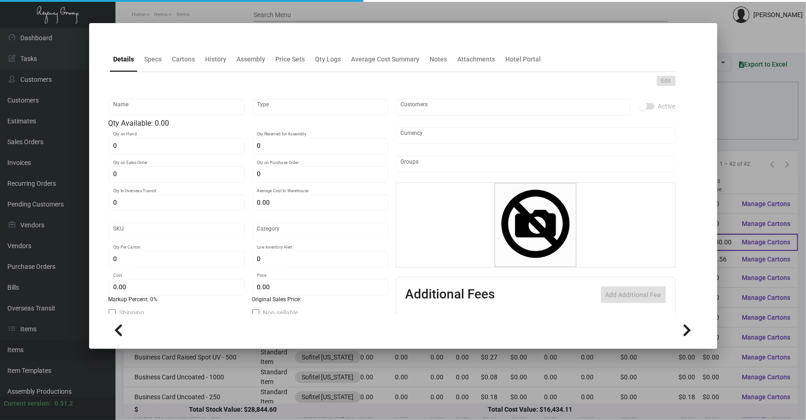
type input "Banquet Pad 8.5" x 5.5""
type input "Inventory"
type input "9,500"
type input "$ 0.60"
type input "Standard"
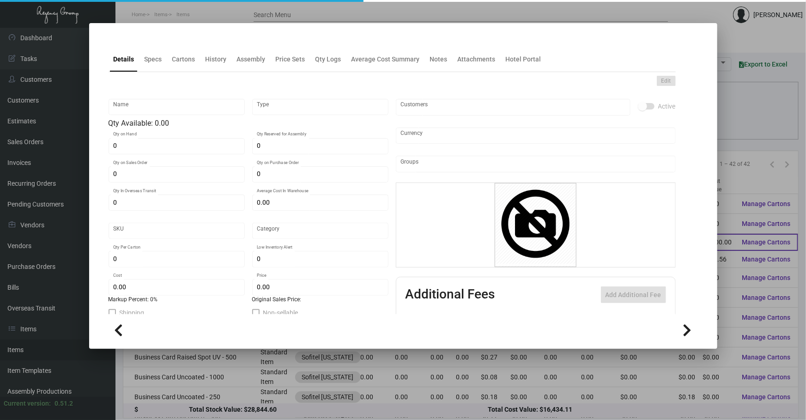
type input "500"
type input "$ 0.60"
type input "$ 0.97"
checkbox input "true"
type input "United States Dollar $"
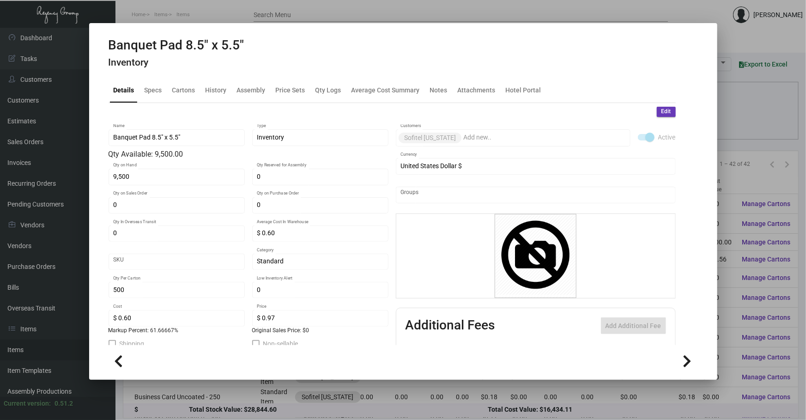
drag, startPoint x: 153, startPoint y: 65, endPoint x: 158, endPoint y: 82, distance: 17.3
click at [154, 67] on h4 "Inventory" at bounding box center [177, 63] width 136 height 12
click at [159, 86] on div "Specs" at bounding box center [154, 90] width 18 height 10
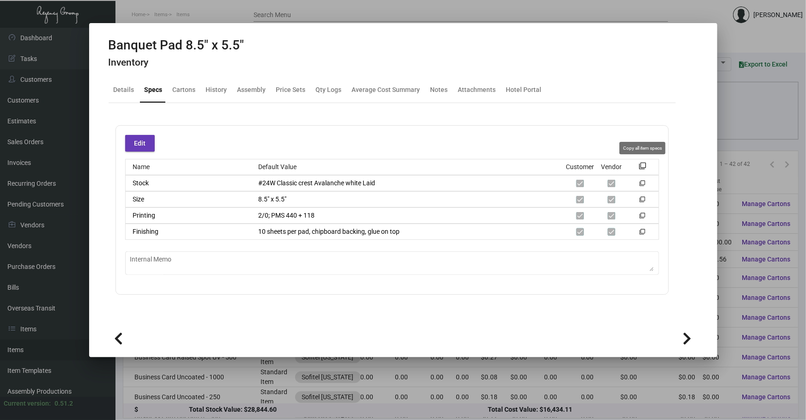
click at [640, 165] on mat-icon "filter_none" at bounding box center [642, 168] width 7 height 7
click at [202, 88] on div "History" at bounding box center [216, 90] width 29 height 22
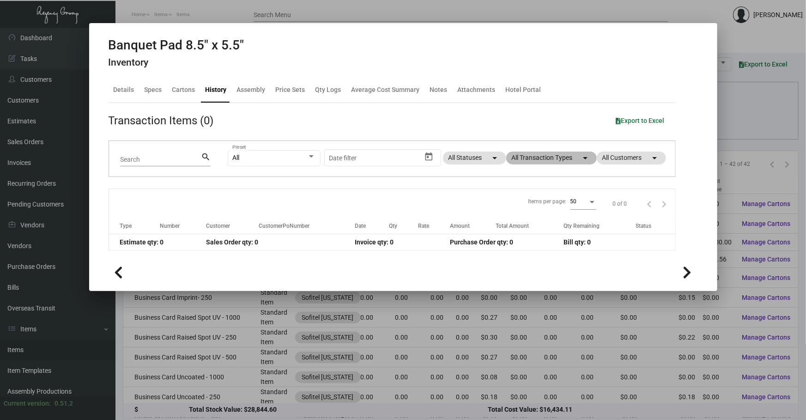
click at [563, 157] on mat-chip "All Transaction Types arrow_drop_down" at bounding box center [551, 158] width 91 height 13
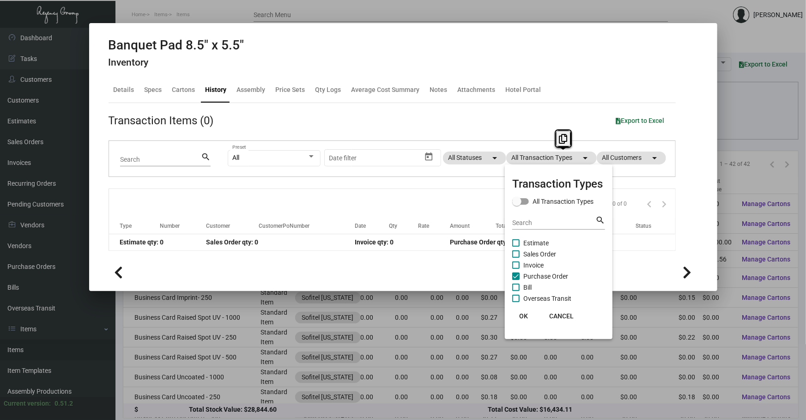
click at [539, 279] on span "Purchase Order" at bounding box center [545, 276] width 45 height 11
click at [516, 280] on input "Purchase Order" at bounding box center [516, 280] width 0 height 0
click at [539, 279] on span "Purchase Order" at bounding box center [545, 276] width 45 height 11
click at [516, 280] on input "Purchase Order" at bounding box center [516, 280] width 0 height 0
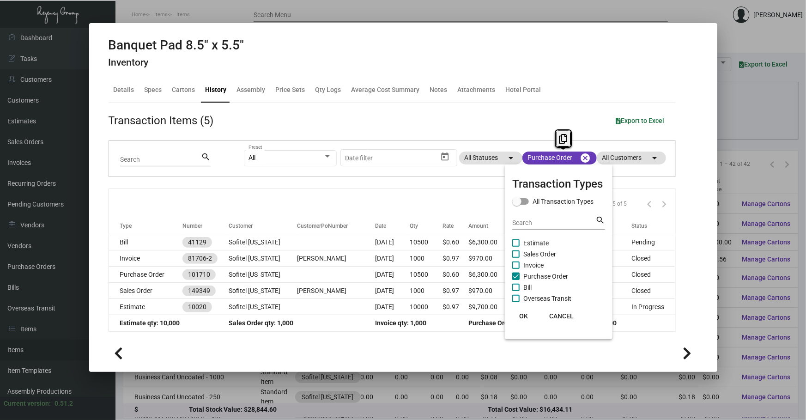
click at [539, 279] on span "Purchase Order" at bounding box center [545, 276] width 45 height 11
click at [516, 280] on input "Purchase Order" at bounding box center [516, 280] width 0 height 0
checkbox input "false"
click at [392, 275] on div at bounding box center [403, 210] width 806 height 420
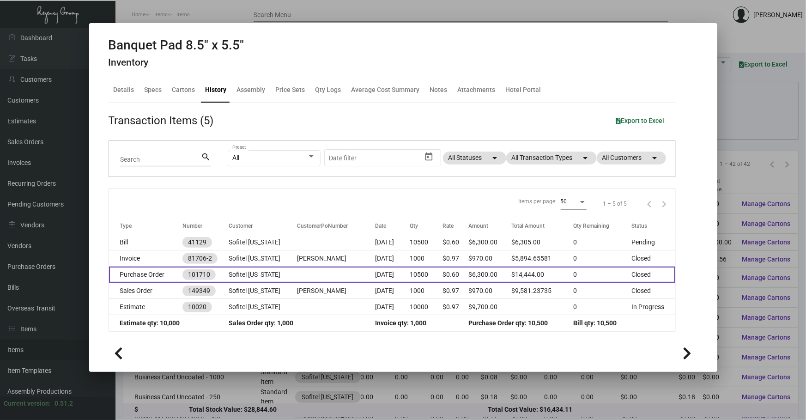
click at [393, 275] on td "[DATE]" at bounding box center [392, 275] width 35 height 16
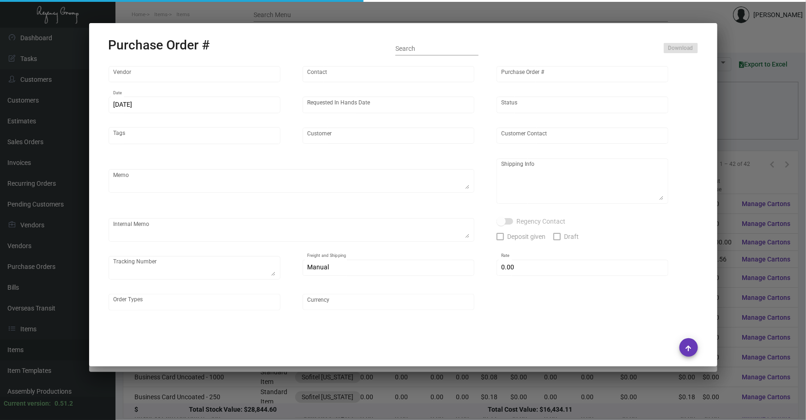
type input "[PERSON_NAME] Printing"
type input "[PERSON_NAME]"
type input "101710"
type input "[DATE]"
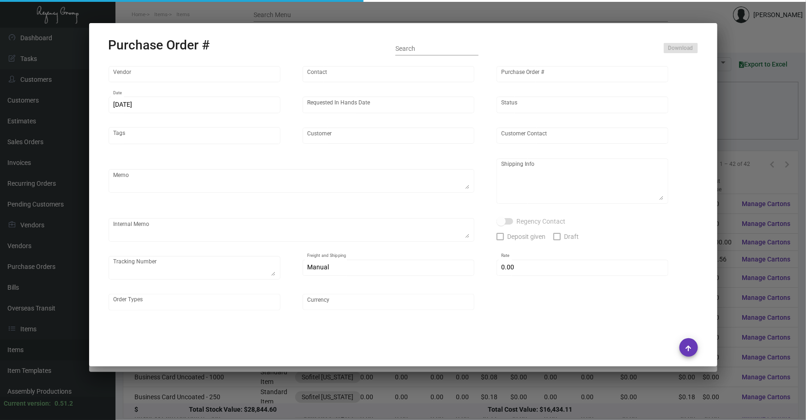
type input "Sofitel [US_STATE]"
type input "Amit ** [PERSON_NAME] ** Rangi"
type textarea "Some items will direct ship to hotel and the rest to NJ warehouse. Reference qu…"
type textarea "Sofitel [US_STATE] - Amit ** [PERSON_NAME] ** Rangi [STREET_ADDRESS][US_STATE]"
type textarea "[DATE] - Art approved vendors' proof. [DATE] Shipped from [PERSON_NAME] Printin…"
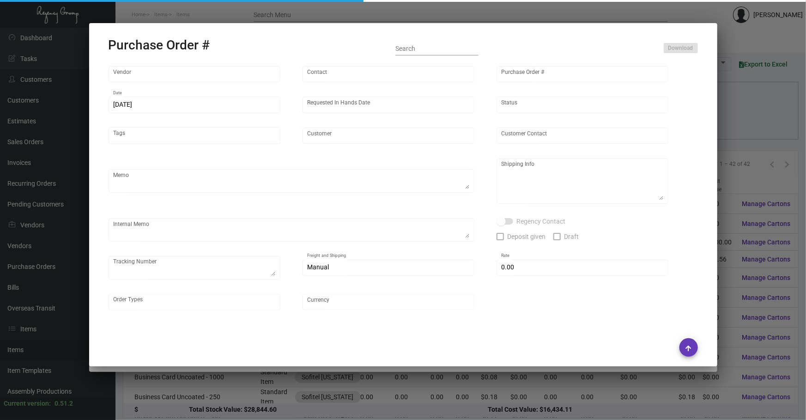
type input "$ 0.00"
type input "United States Dollar $"
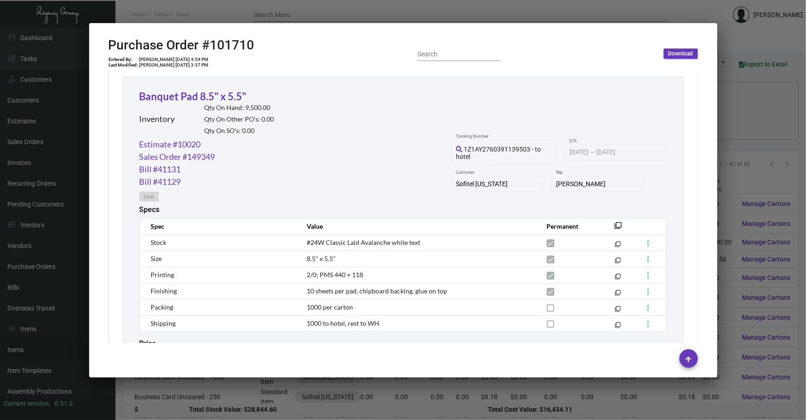
scroll to position [750, 0]
click at [166, 141] on link "Estimate #10020" at bounding box center [170, 145] width 61 height 12
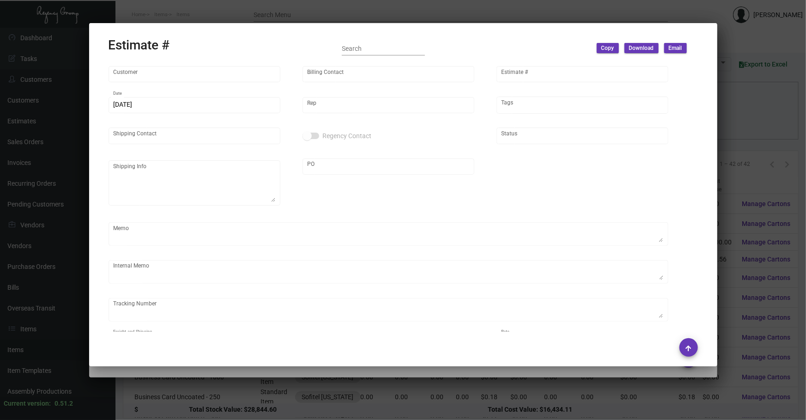
type input "Sofitel [US_STATE]"
type input "Amit ** [PERSON_NAME] ** Rangi"
type input "10020"
type input "[DATE]"
type input "[PERSON_NAME]"
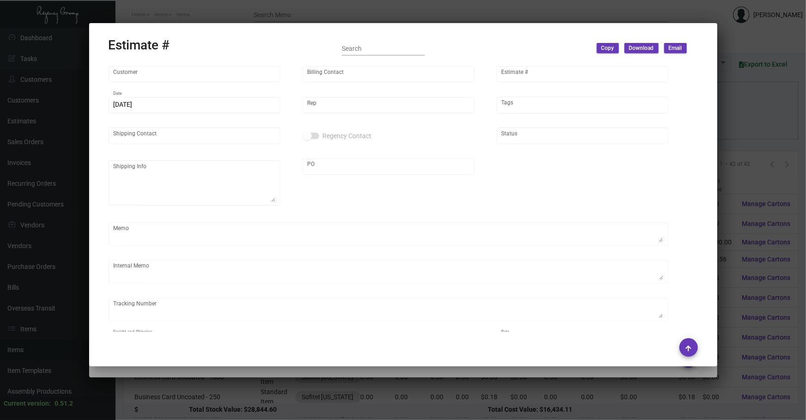
type input "Amit ** [PERSON_NAME] ** Rangi"
type textarea "Air half of [PERSON_NAME] cap, and boat the rest"
type input "United States Dollar $"
type input "$ 0.00"
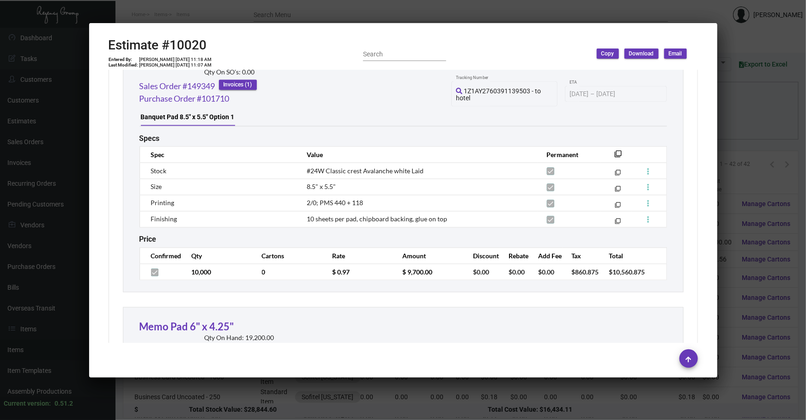
scroll to position [2561, 0]
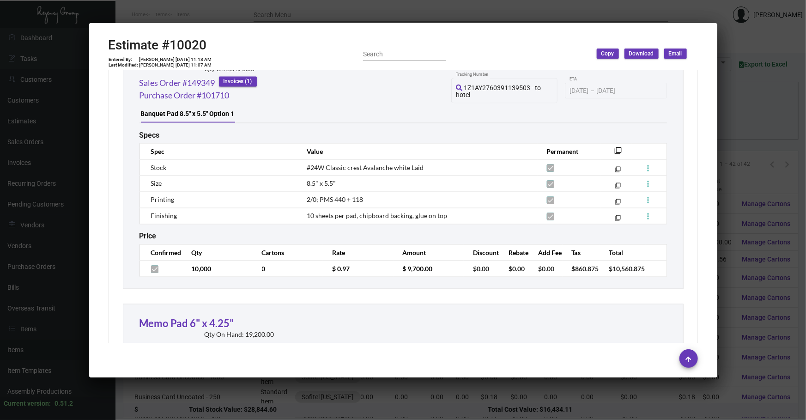
click at [438, 400] on div at bounding box center [403, 210] width 806 height 420
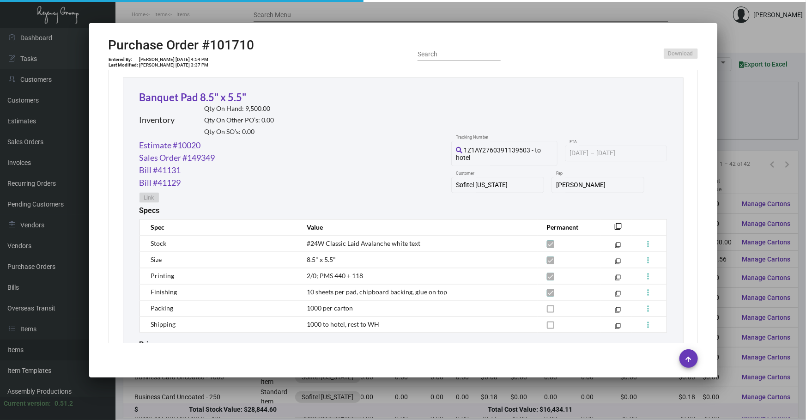
click at [438, 400] on div at bounding box center [403, 210] width 806 height 420
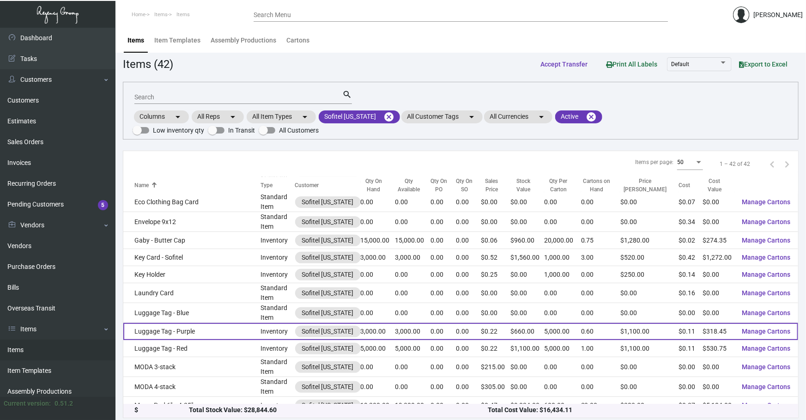
scroll to position [336, 0]
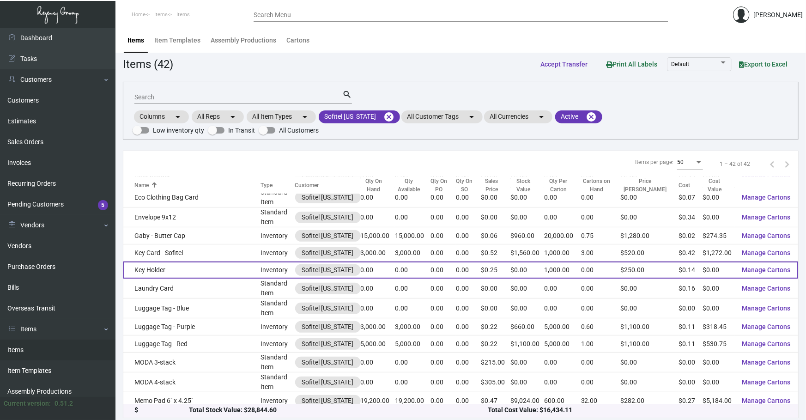
click at [190, 263] on td "Key Holder" at bounding box center [191, 269] width 137 height 17
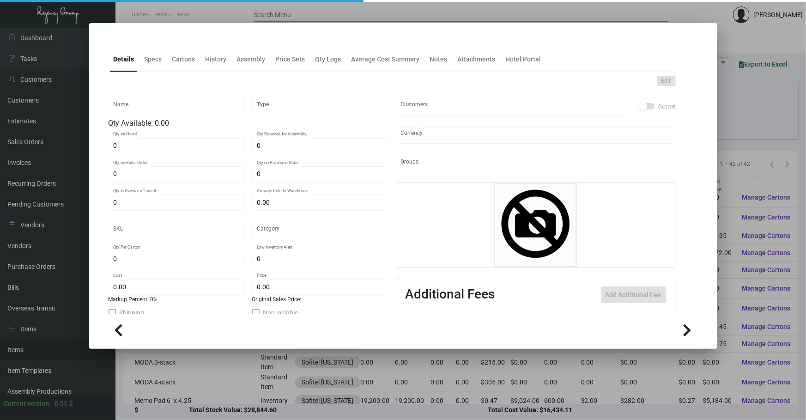
type input "Key Holder"
type input "Inventory"
type input "$ 0.13743"
type input "Standard"
type input "1,000"
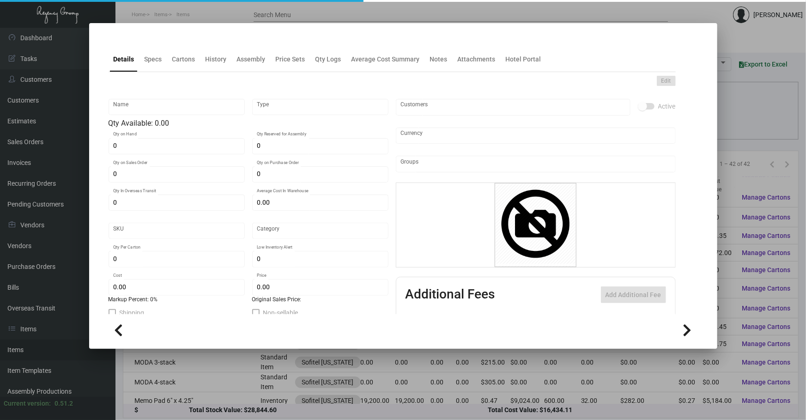
type input "$ 0.13782"
type input "$ 0.25"
checkbox input "true"
type input "United States Dollar $"
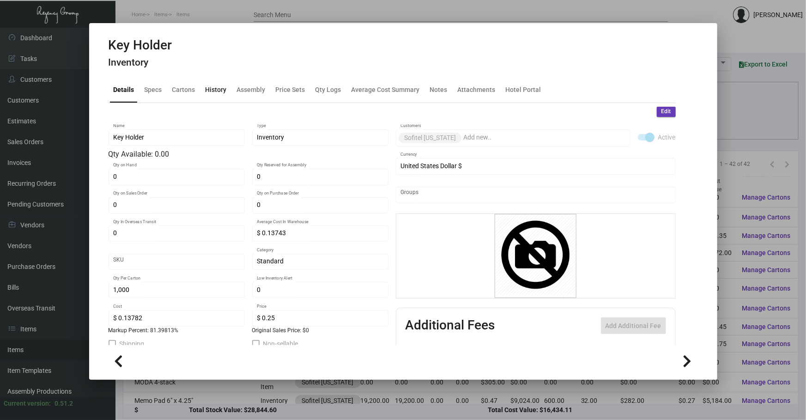
click at [212, 88] on div "History" at bounding box center [216, 90] width 21 height 10
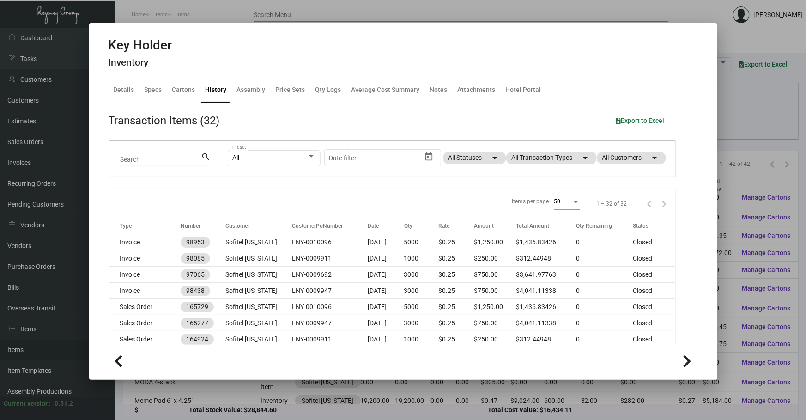
click at [691, 229] on ng-component "Key Holder Inventory Details Specs Cartons History Assembly Price Sets Qty Logs…" at bounding box center [403, 206] width 589 height 339
click at [520, 162] on mat-chip "All Transaction Types arrow_drop_down" at bounding box center [551, 158] width 91 height 13
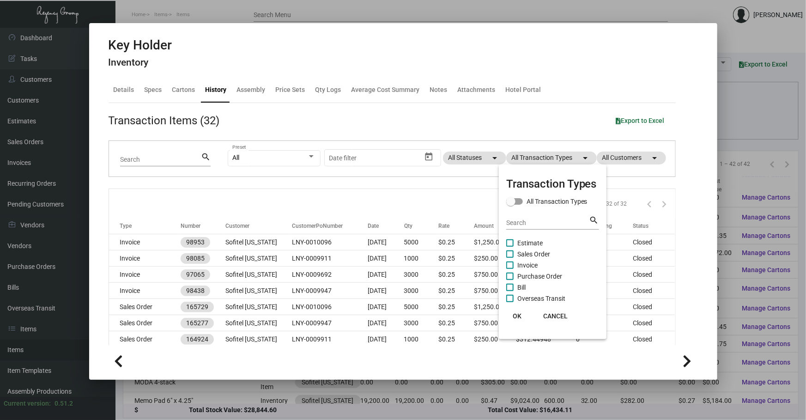
click at [516, 271] on label "Purchase Order" at bounding box center [534, 276] width 56 height 11
click at [510, 280] on input "Purchase Order" at bounding box center [510, 280] width 0 height 0
checkbox input "true"
click at [520, 312] on span "OK" at bounding box center [517, 315] width 9 height 7
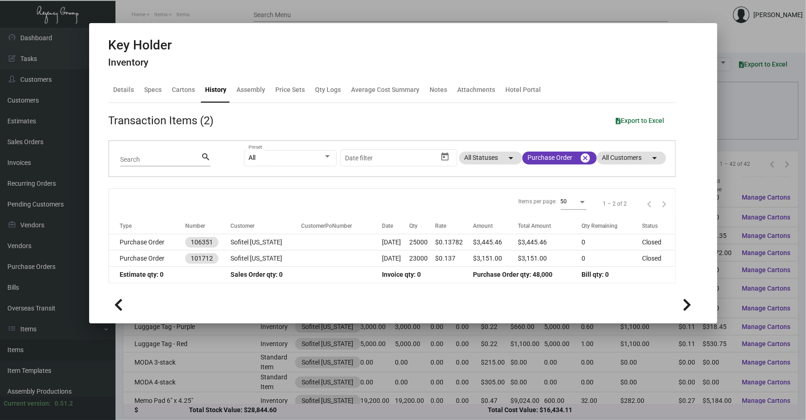
click at [400, 246] on td "[DATE]" at bounding box center [395, 242] width 27 height 16
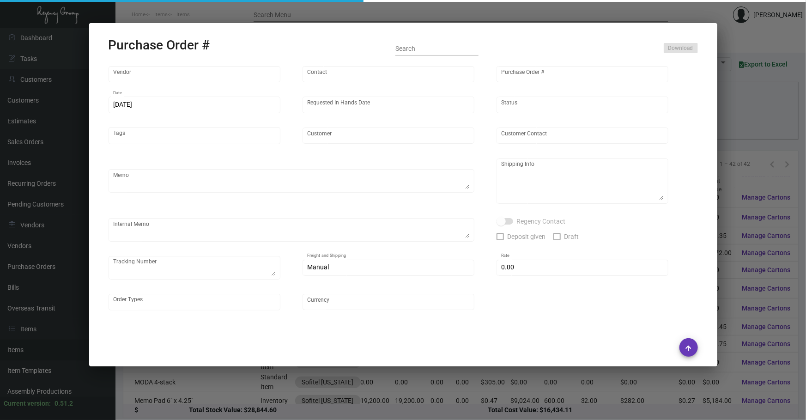
type input "Team Concept"
type input "[PERSON_NAME]"
type input "106351"
type input "[DATE]"
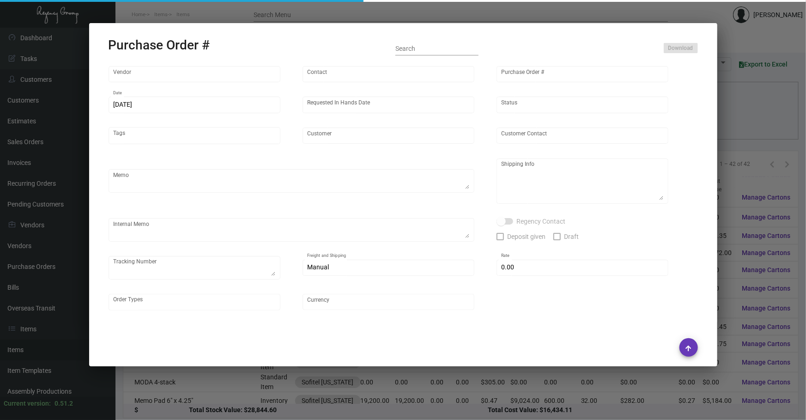
type input "Sofitel [US_STATE]"
type textarea "PLEASE SEND PDF PROOFS TO OUR ART TEAM ; [EMAIL_ADDRESS][DOMAIN_NAME] WITH ME I…"
type textarea "Split Shipping - See below: 5K DIRECT TO HOTEL: [GEOGRAPHIC_DATA][US_STATE] - […"
type textarea "7.18 - Proofs sent over; APPROVED. // Art informed me that the Vendor changed t…"
type input "$ 0.00"
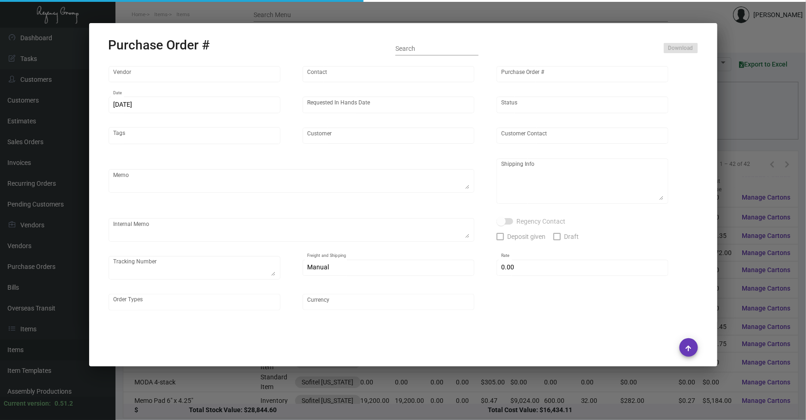
type input "United States Dollar $"
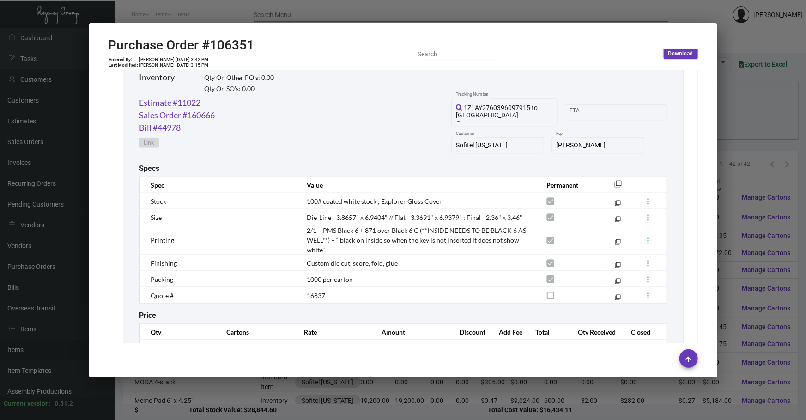
scroll to position [490, 0]
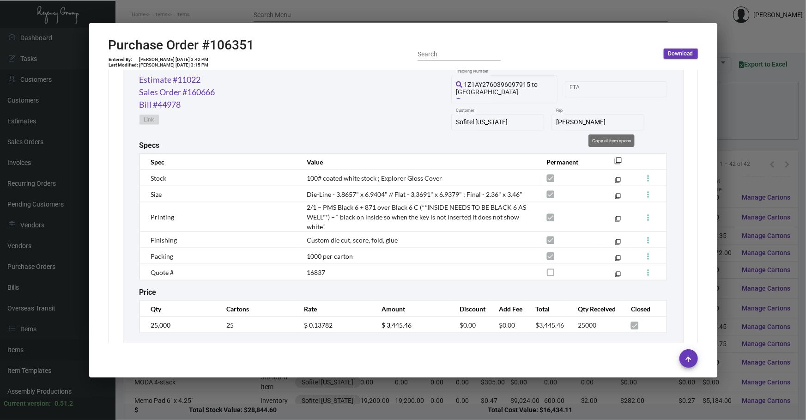
click at [615, 161] on mat-icon "filter_none" at bounding box center [618, 163] width 7 height 7
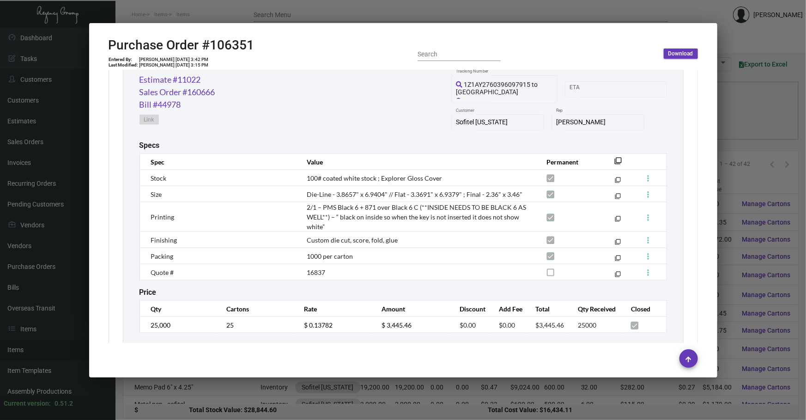
scroll to position [364, 0]
